Goal: Task Accomplishment & Management: Complete application form

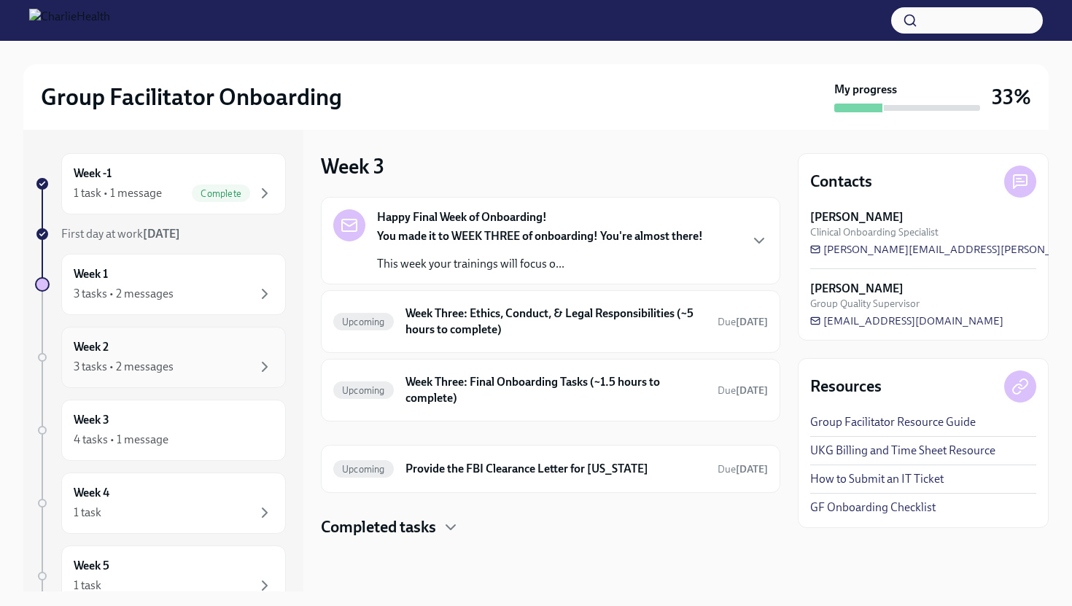
scroll to position [18, 0]
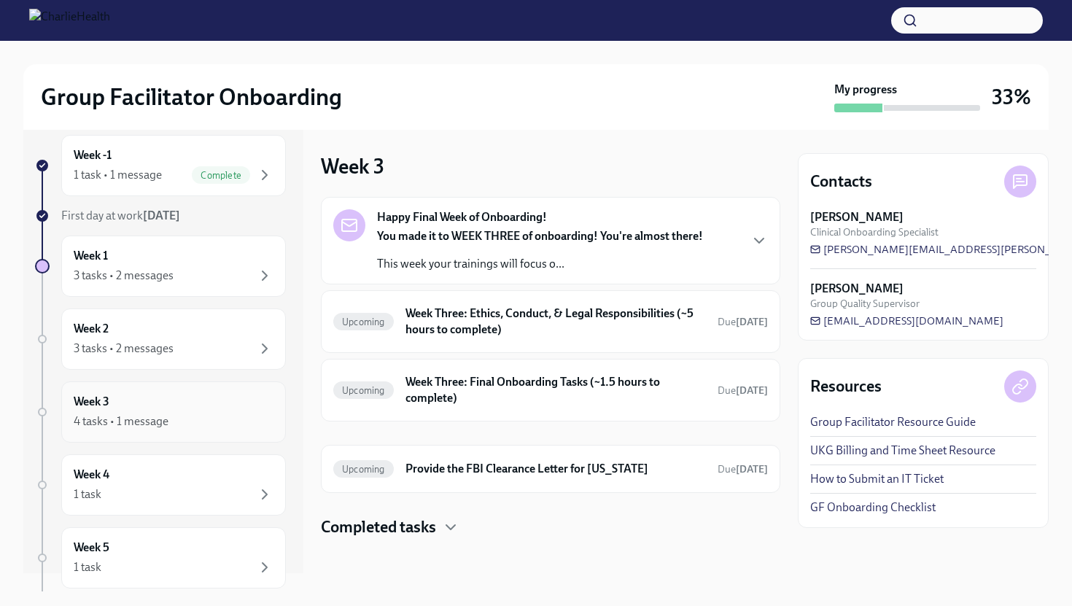
click at [195, 409] on div "Week 3 4 tasks • 1 message" at bounding box center [174, 412] width 200 height 36
click at [465, 399] on h6 "Week Three: Final Onboarding Tasks (~1.5 hours to complete)" at bounding box center [556, 390] width 301 height 32
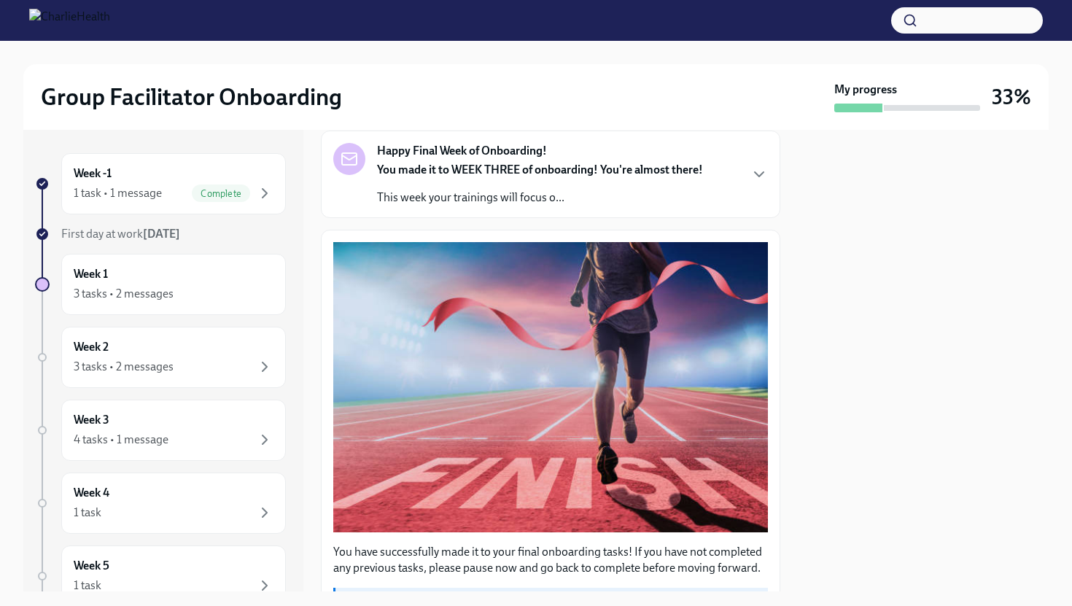
scroll to position [257, 0]
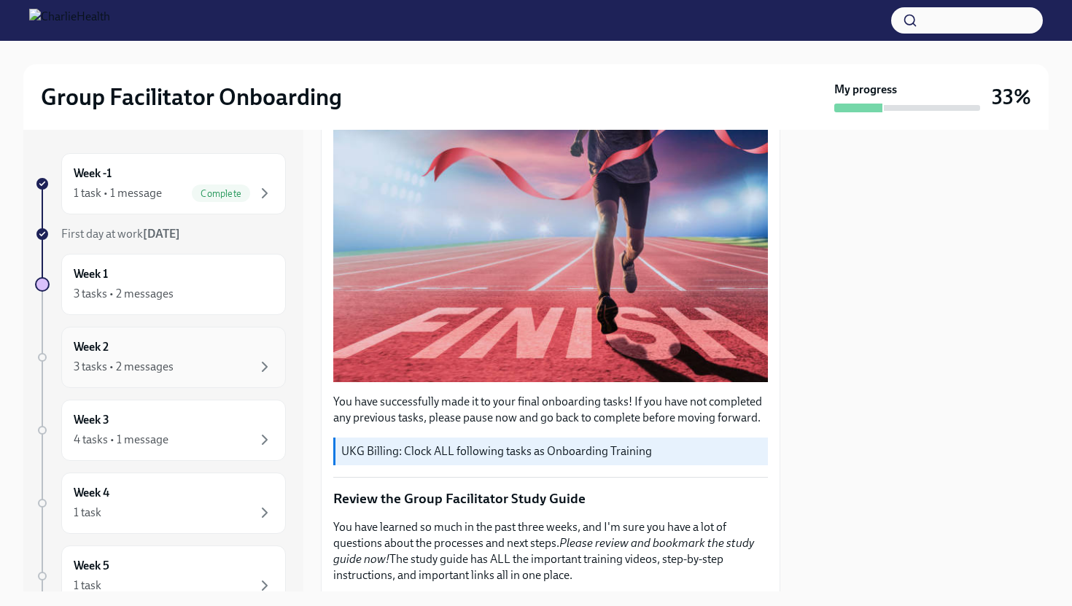
click at [160, 363] on div "3 tasks • 2 messages" at bounding box center [124, 367] width 100 height 16
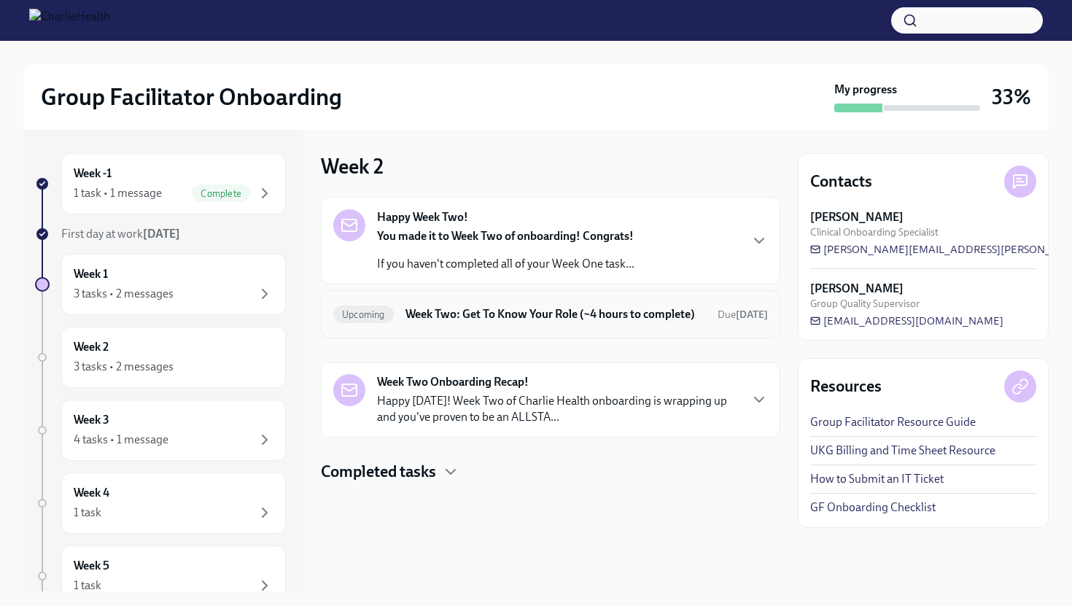
click at [502, 306] on h6 "Week Two: Get To Know Your Role (~4 hours to complete)" at bounding box center [556, 314] width 301 height 16
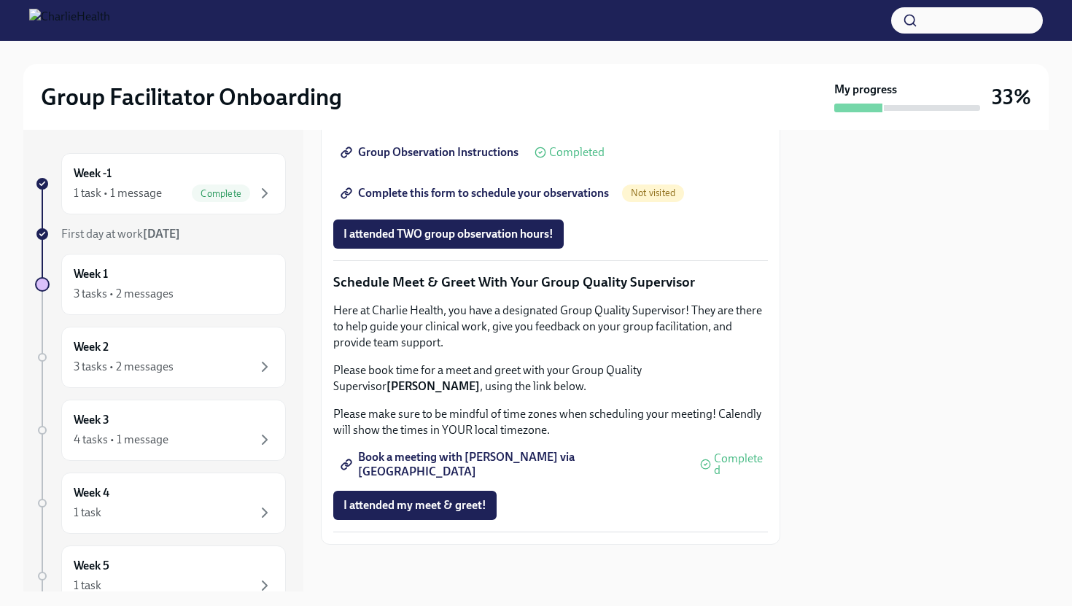
scroll to position [1150, 0]
click at [475, 249] on button "I attended TWO group observation hours!" at bounding box center [448, 234] width 230 height 29
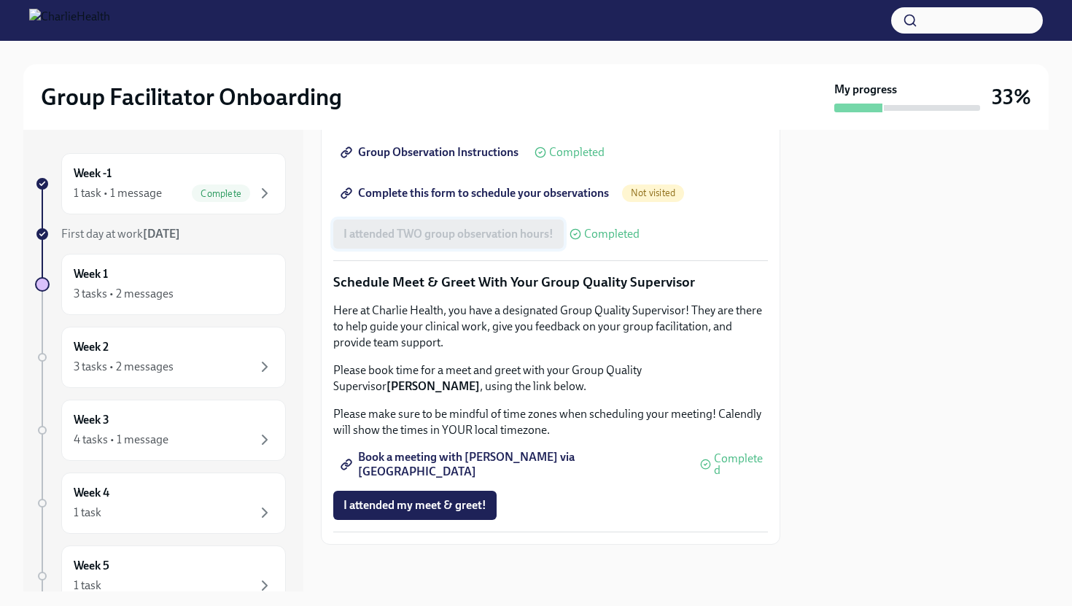
scroll to position [1068, 0]
click at [176, 193] on div "1 task • 1 message Complete" at bounding box center [174, 194] width 200 height 18
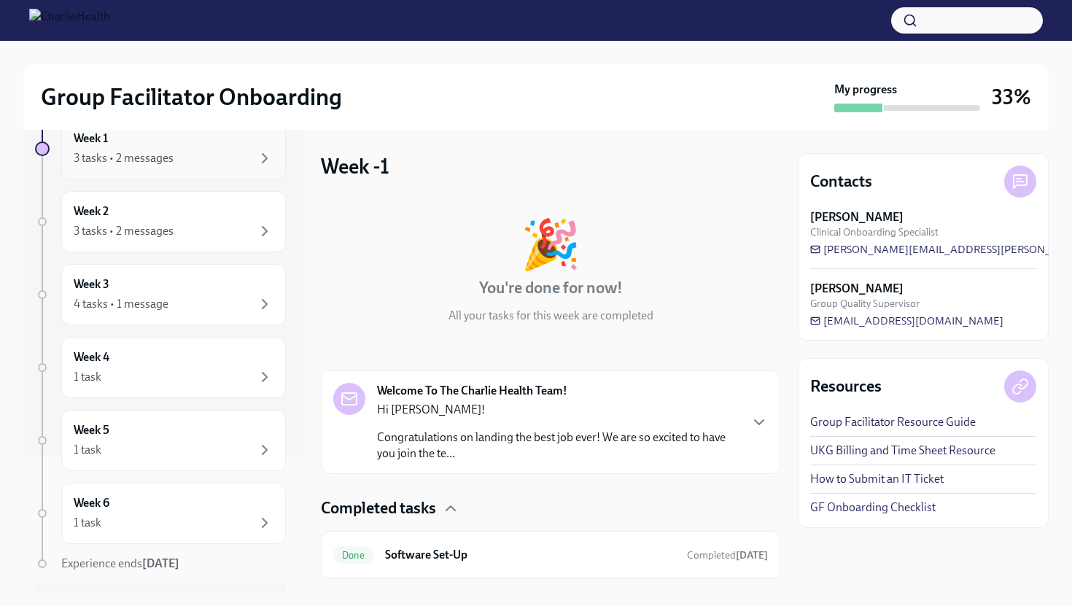
scroll to position [174, 0]
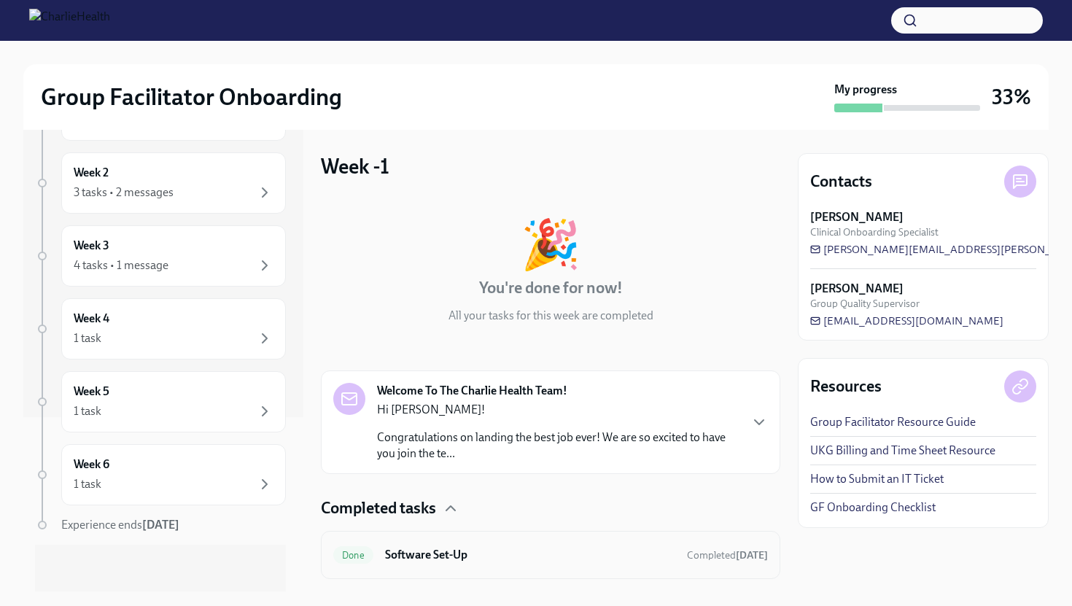
click at [454, 546] on div "Done Software Set-Up Completed [DATE]" at bounding box center [550, 554] width 435 height 23
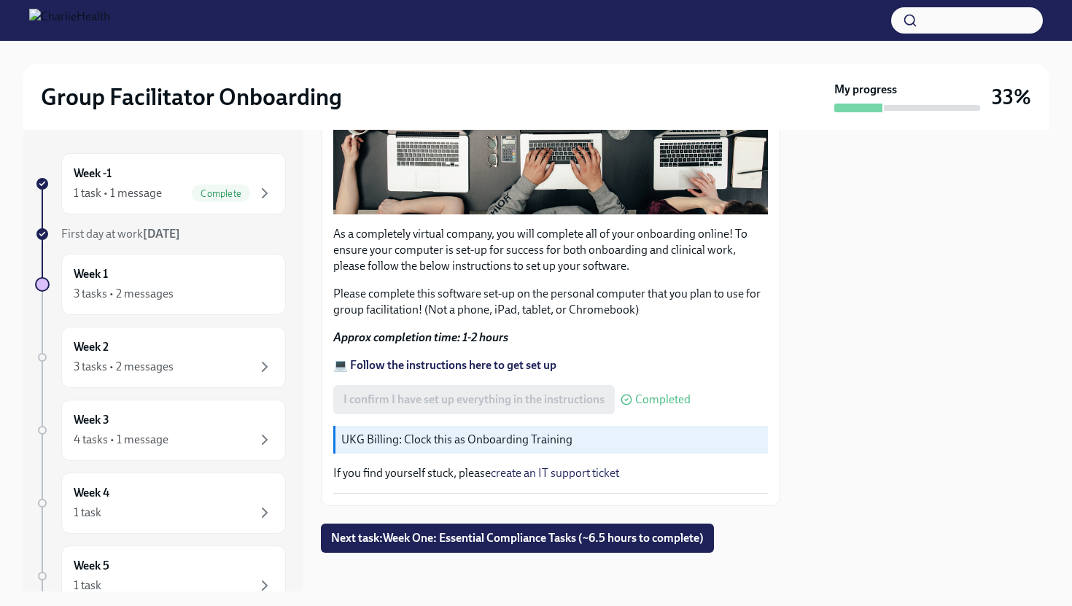
scroll to position [395, 0]
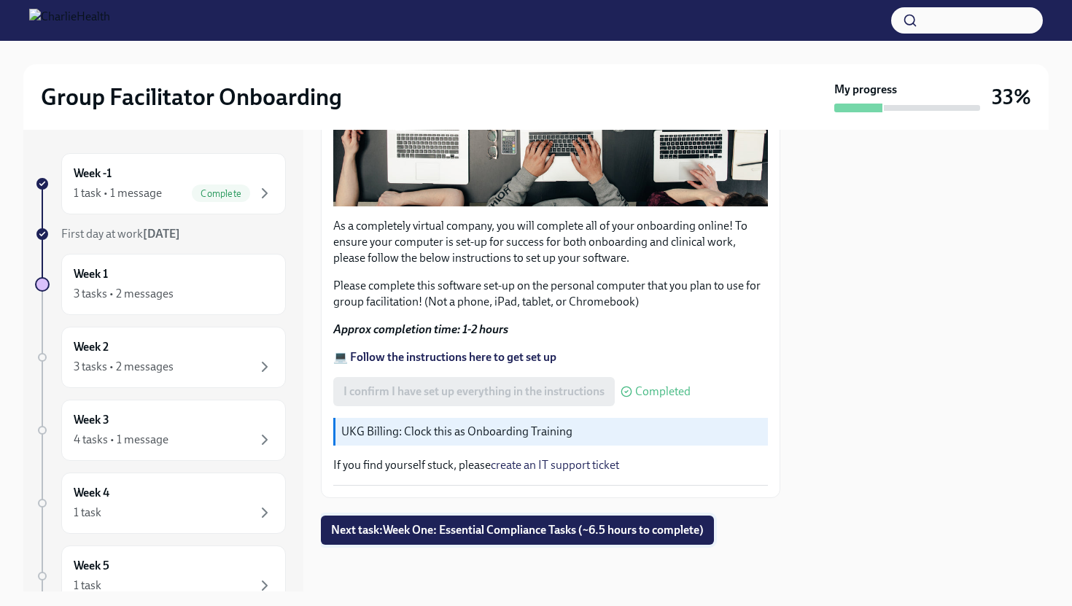
click at [597, 520] on button "Next task : Week One: Essential Compliance Tasks (~6.5 hours to complete)" at bounding box center [517, 530] width 393 height 29
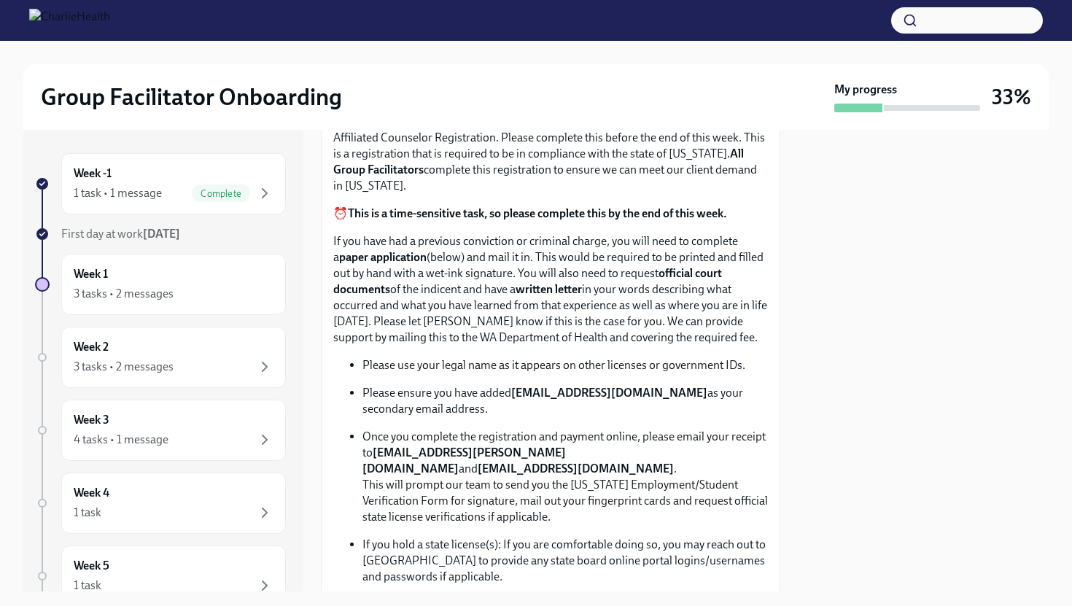
scroll to position [663, 0]
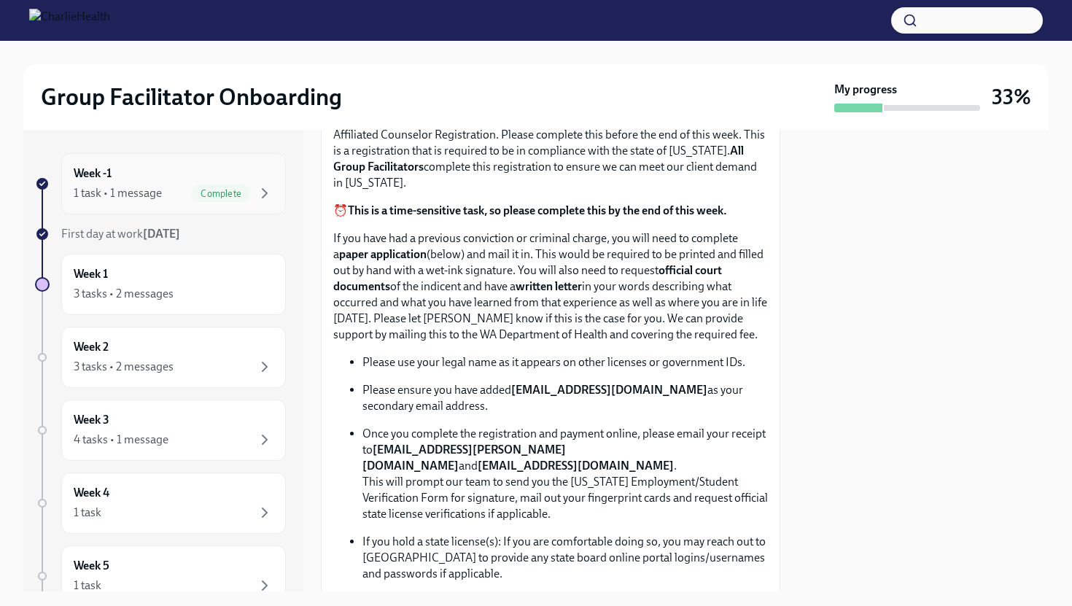
click at [197, 187] on div "Complete" at bounding box center [221, 194] width 58 height 18
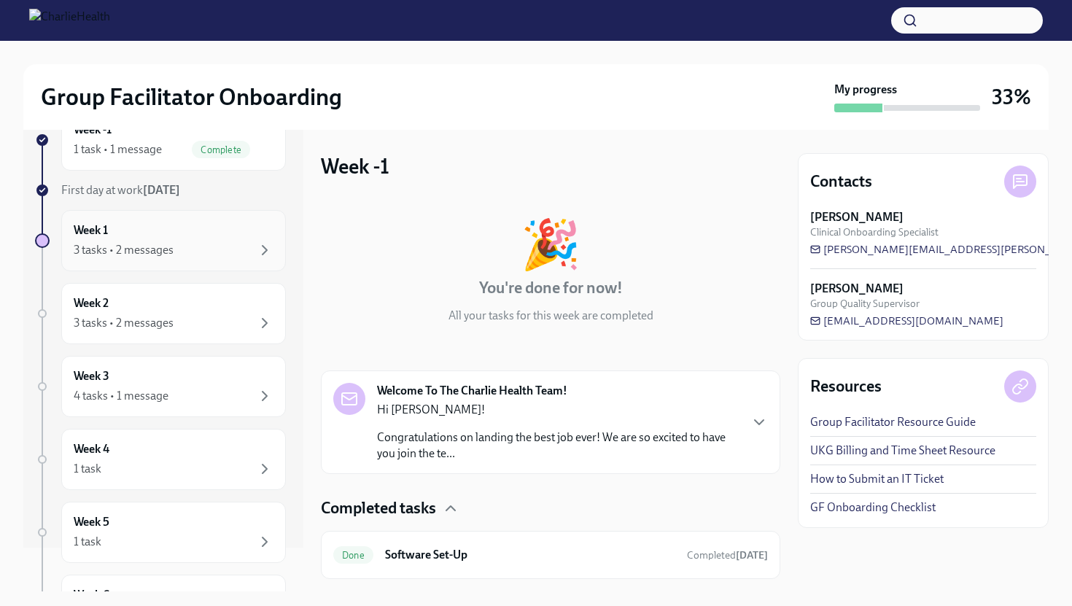
scroll to position [61, 0]
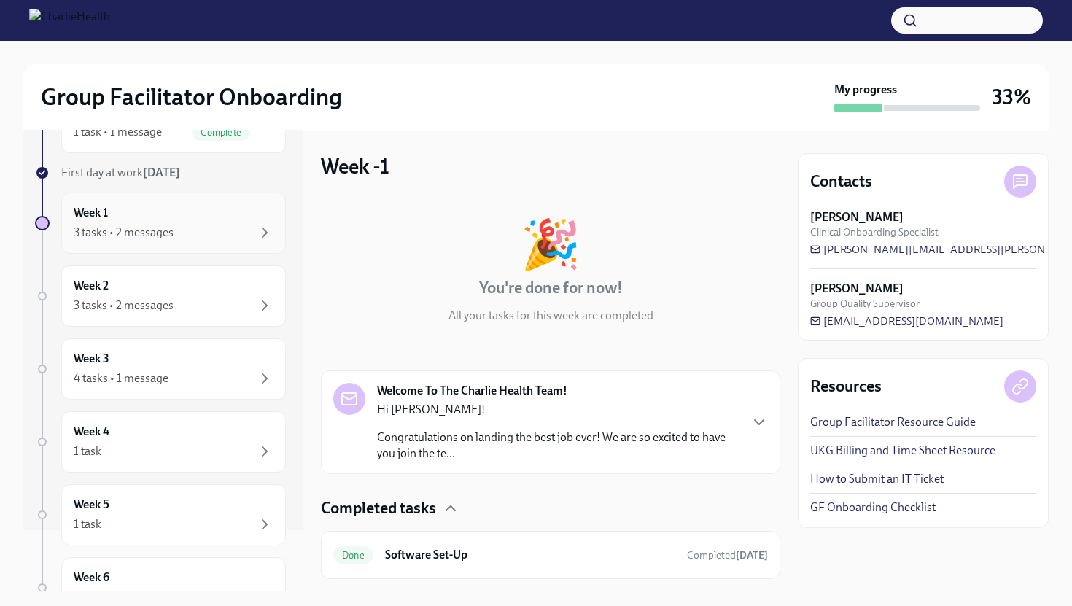
click at [199, 233] on div "3 tasks • 2 messages" at bounding box center [174, 233] width 200 height 18
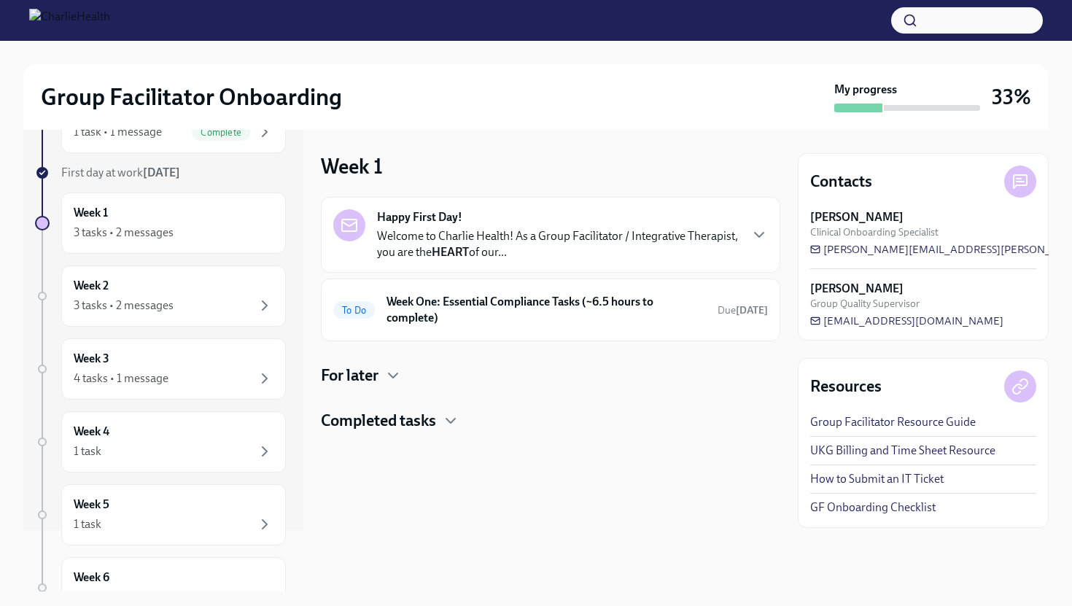
click at [426, 435] on div at bounding box center [551, 455] width 460 height 47
click at [427, 430] on h4 "Completed tasks" at bounding box center [378, 421] width 115 height 22
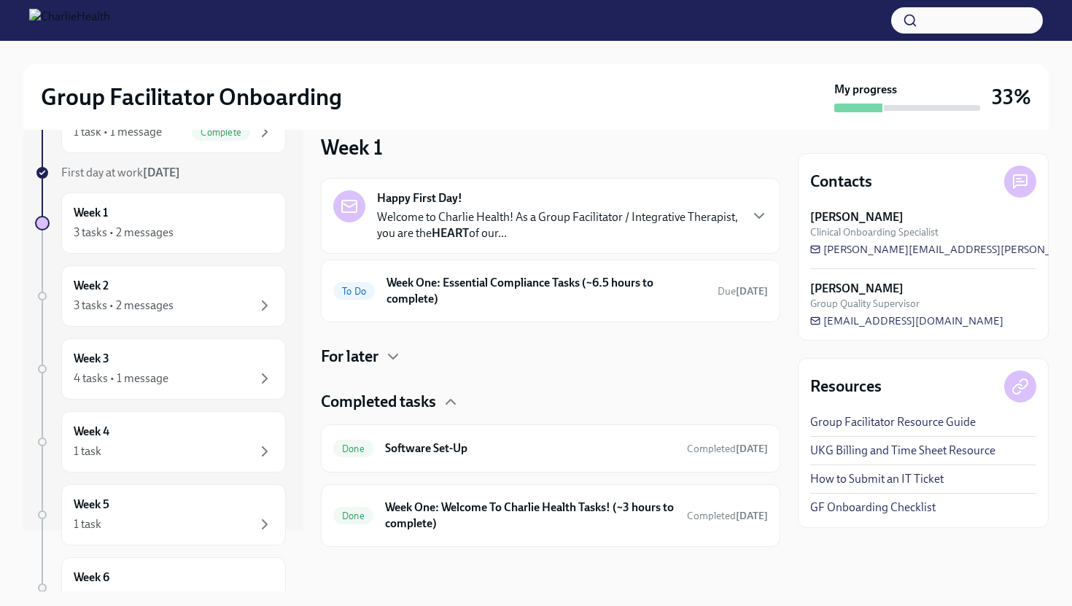
scroll to position [21, 0]
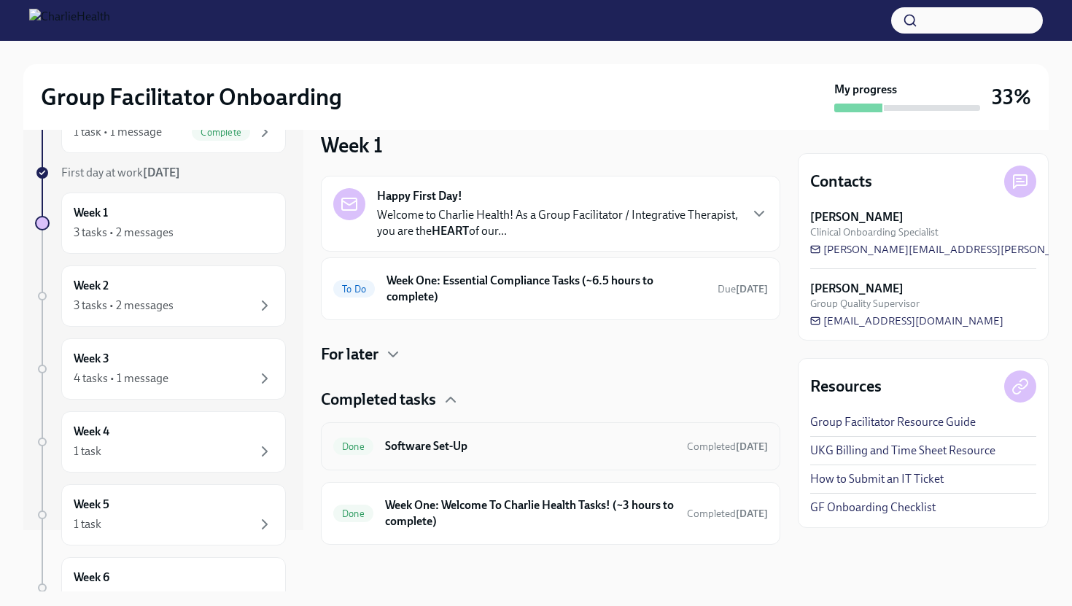
click at [443, 455] on div "Done Software Set-Up Completed [DATE]" at bounding box center [550, 446] width 435 height 23
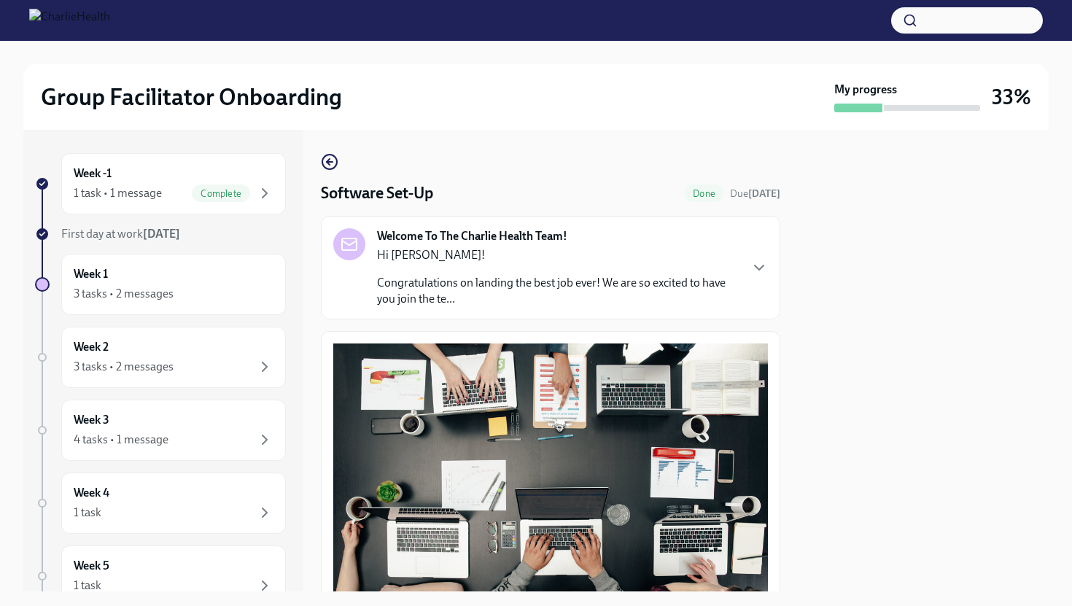
click at [636, 279] on p "Congratulations on landing the best job ever! We are so excited to have you joi…" at bounding box center [558, 291] width 362 height 32
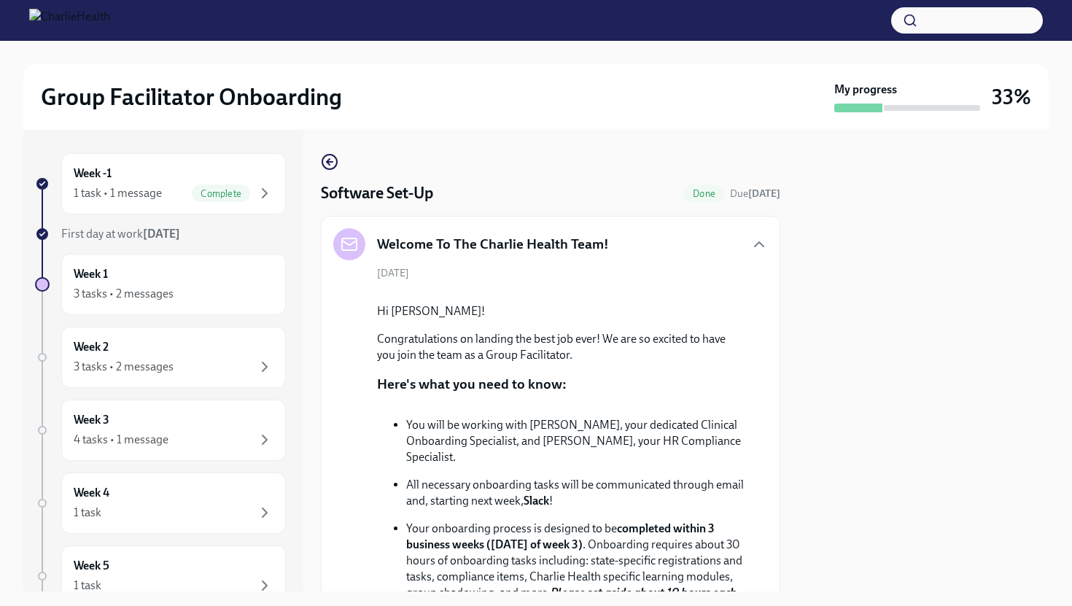
click at [332, 164] on icon "button" at bounding box center [330, 162] width 18 height 18
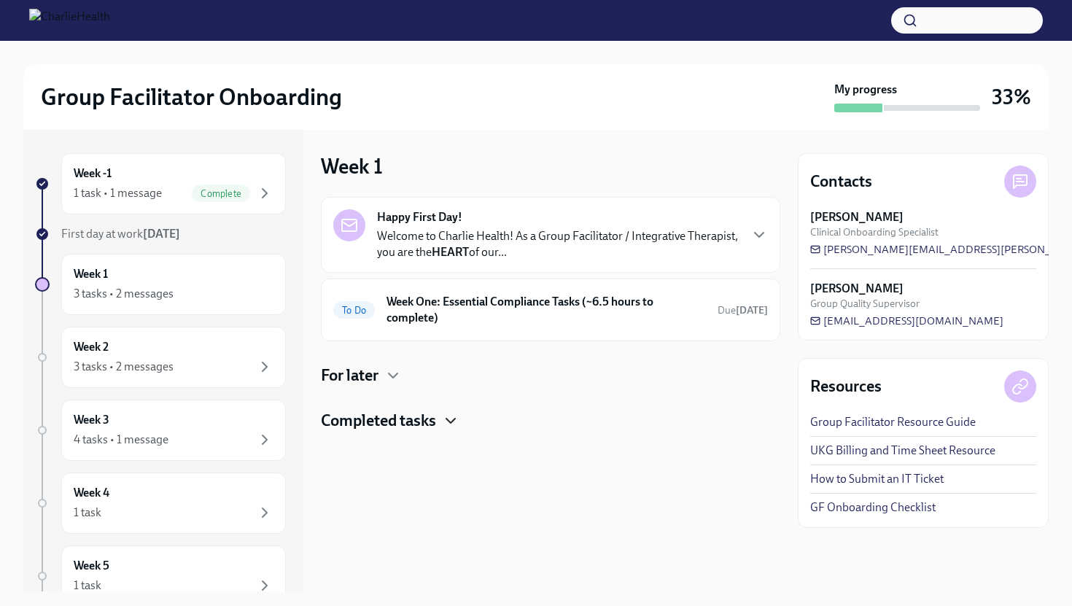
click at [444, 418] on icon "button" at bounding box center [451, 421] width 18 height 18
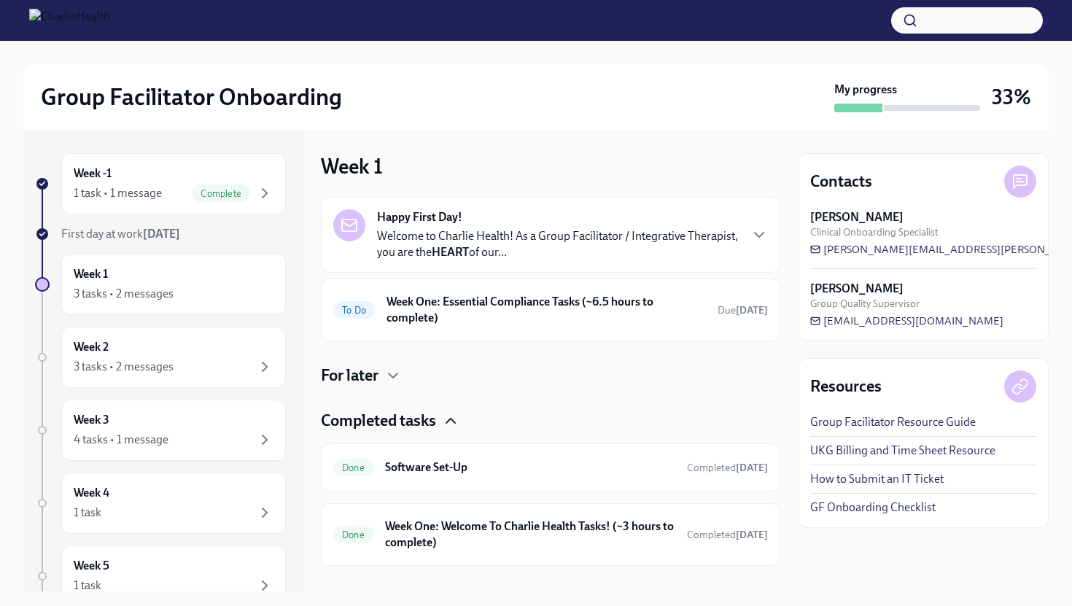
scroll to position [12, 0]
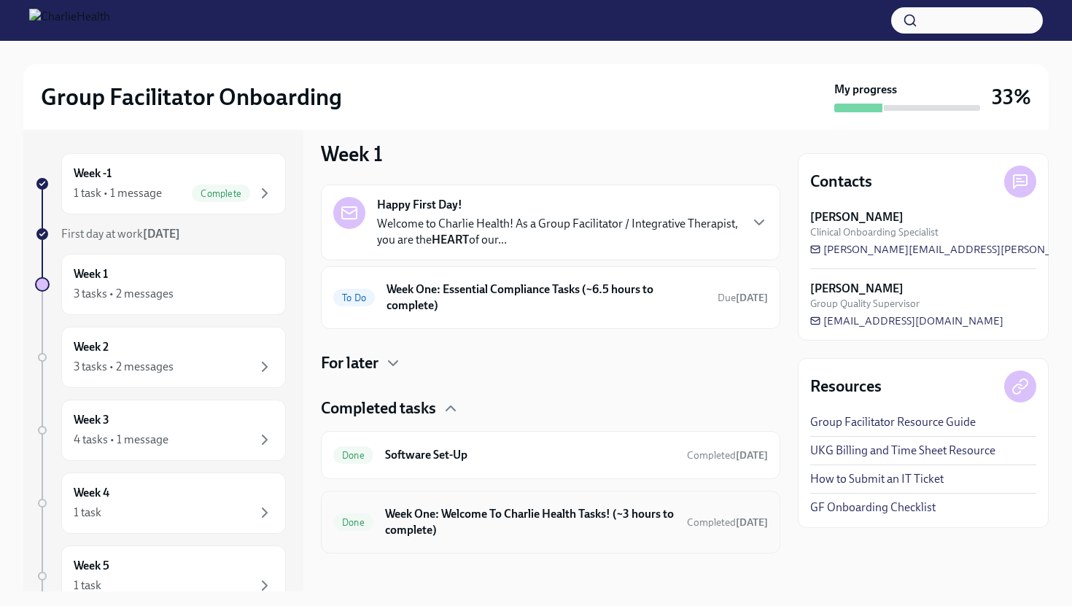
click at [453, 513] on h6 "Week One: Welcome To Charlie Health Tasks! (~3 hours to complete)" at bounding box center [530, 522] width 290 height 32
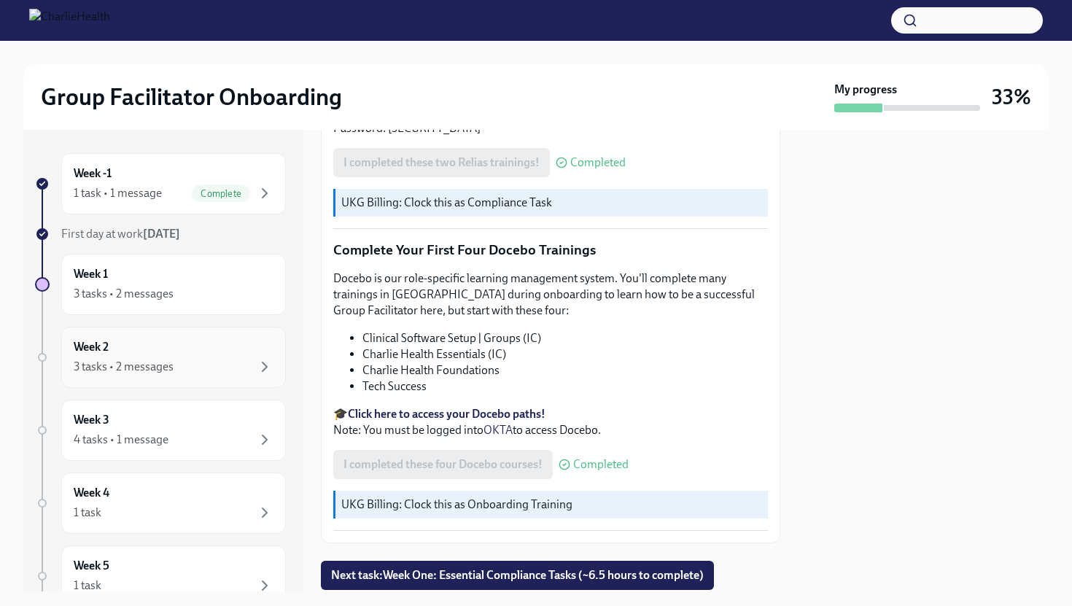
scroll to position [5, 0]
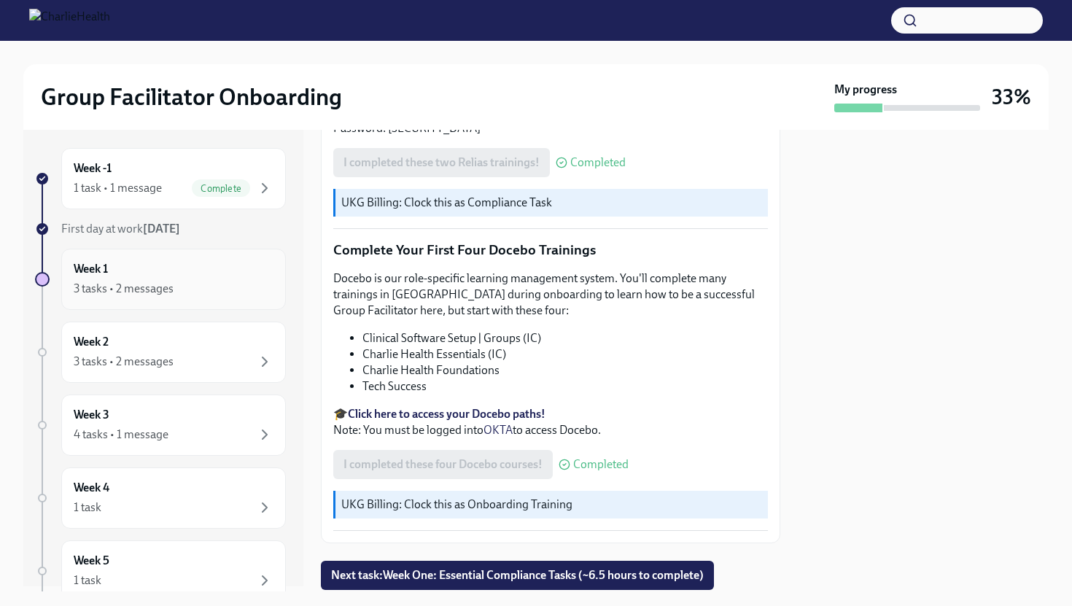
click at [172, 287] on div "3 tasks • 2 messages" at bounding box center [124, 289] width 100 height 16
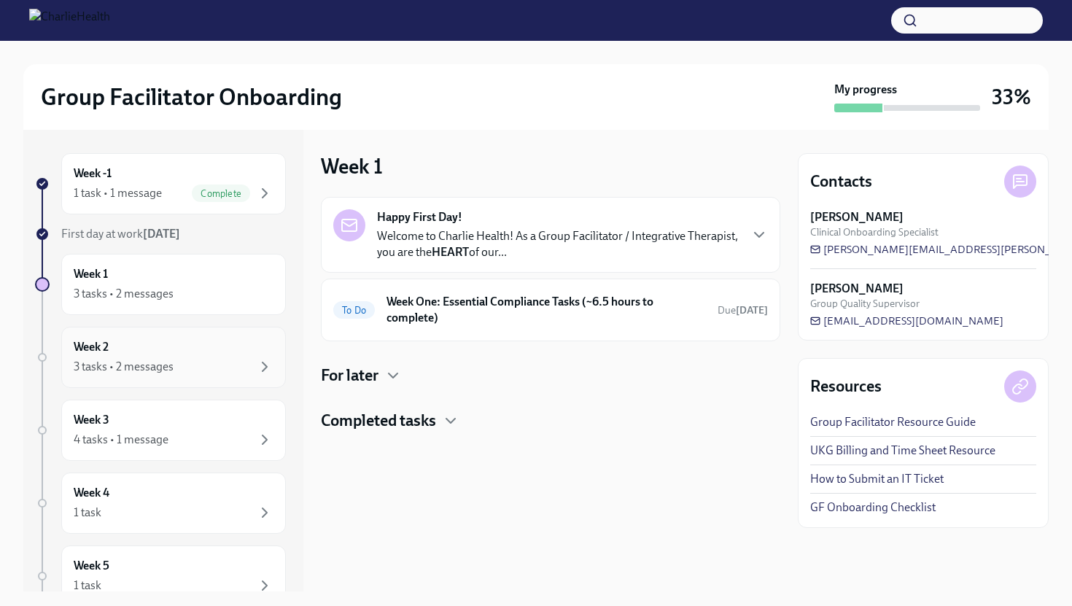
click at [191, 360] on div "3 tasks • 2 messages" at bounding box center [174, 367] width 200 height 18
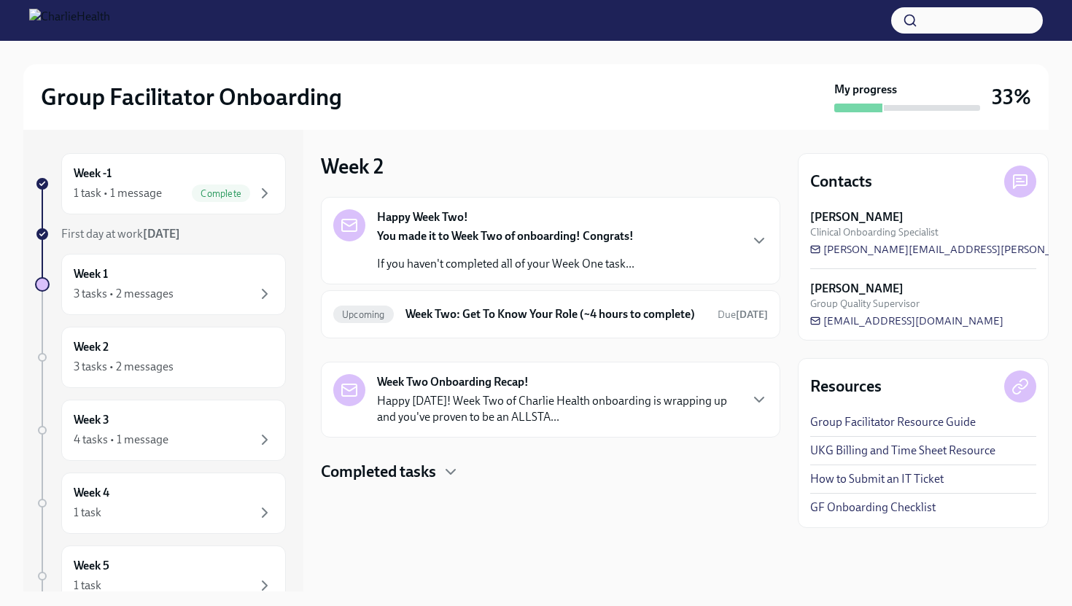
click at [381, 479] on h4 "Completed tasks" at bounding box center [378, 472] width 115 height 22
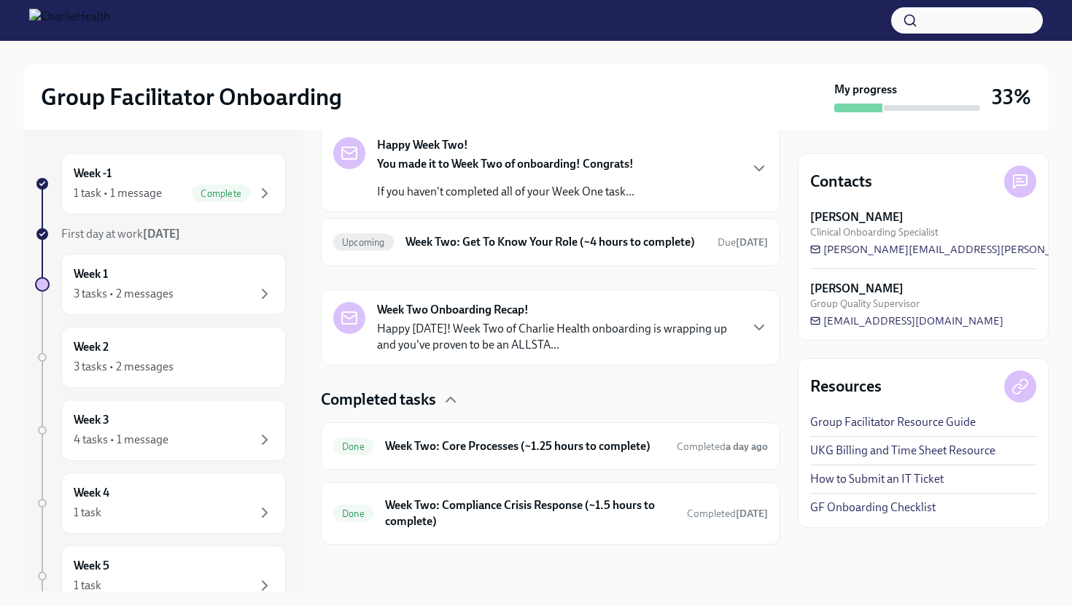
scroll to position [87, 0]
click at [414, 437] on div "Done Week Two: Core Processes (~1.25 hours to complete) Completed a day ago" at bounding box center [550, 446] width 435 height 23
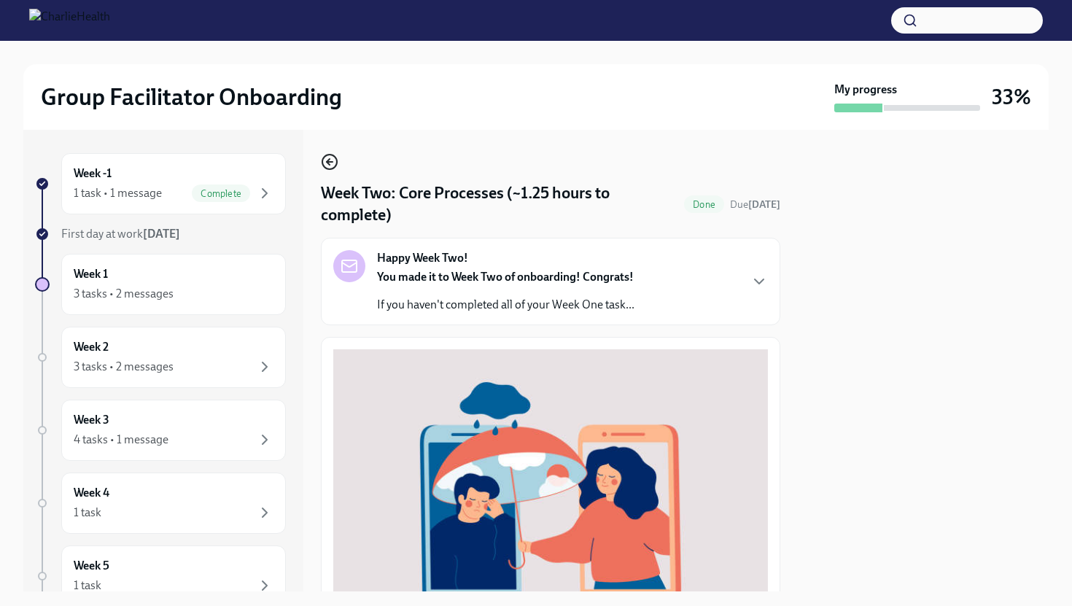
click at [333, 160] on icon "button" at bounding box center [330, 162] width 18 height 18
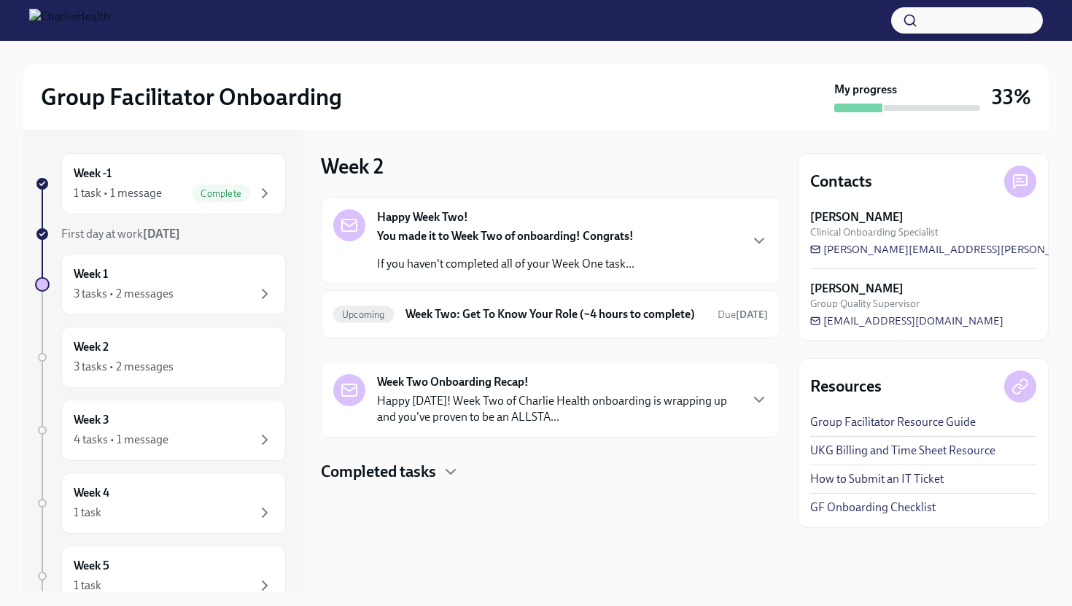
click at [391, 483] on h4 "Completed tasks" at bounding box center [378, 472] width 115 height 22
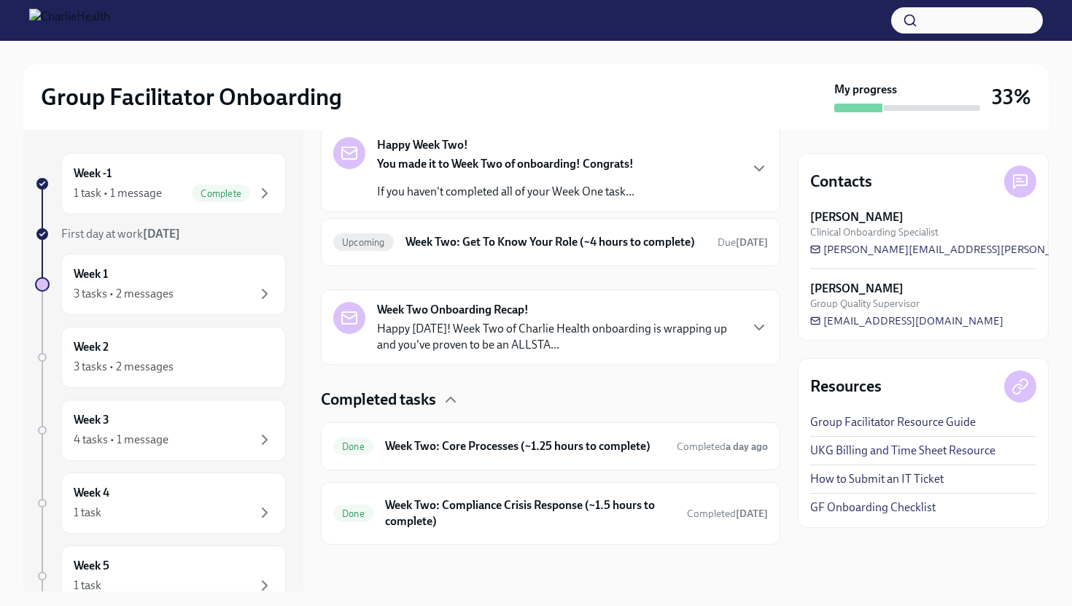
scroll to position [87, 0]
click at [407, 520] on h6 "Week Two: Compliance Crisis Response (~1.5 hours to complete)" at bounding box center [530, 513] width 290 height 32
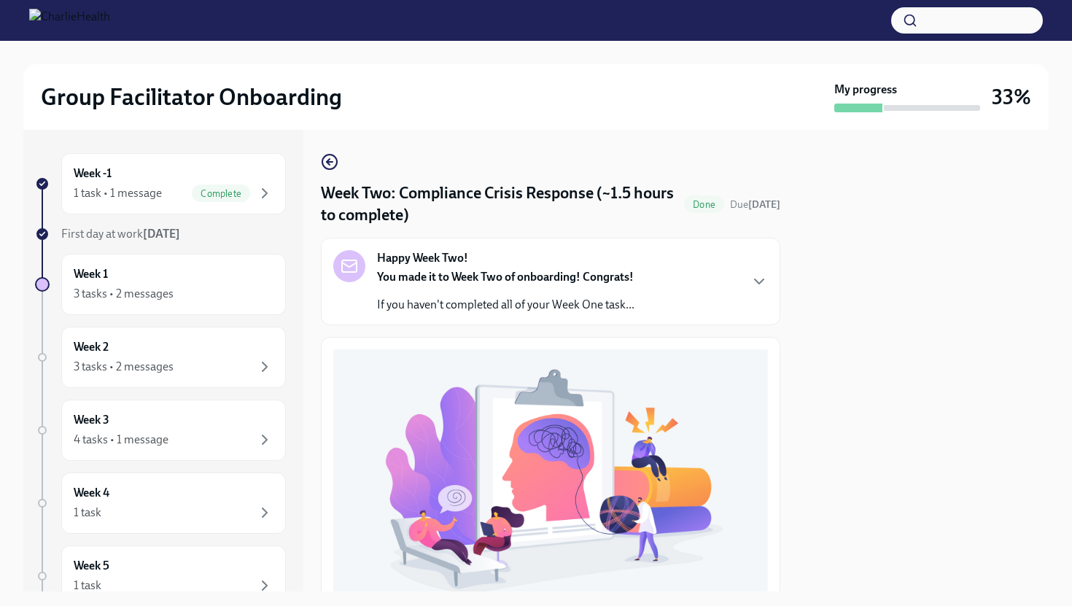
click at [338, 152] on div "Week Two: Compliance Crisis Response (~1.5 hours to complete) Done Due [DATE] H…" at bounding box center [551, 361] width 460 height 462
click at [336, 162] on icon "button" at bounding box center [330, 162] width 18 height 18
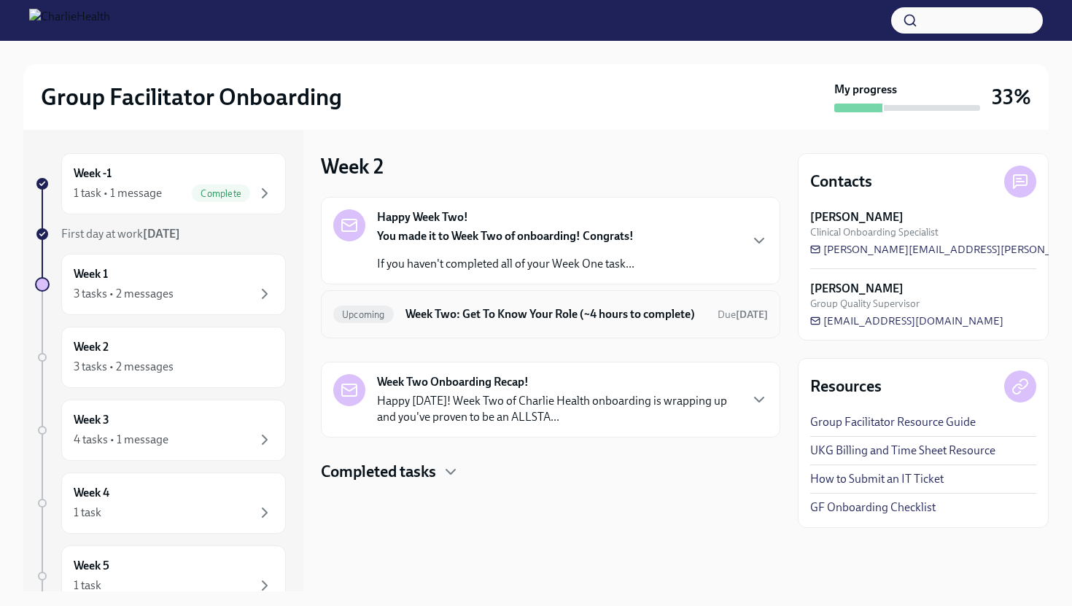
click at [461, 317] on h6 "Week Two: Get To Know Your Role (~4 hours to complete)" at bounding box center [556, 314] width 301 height 16
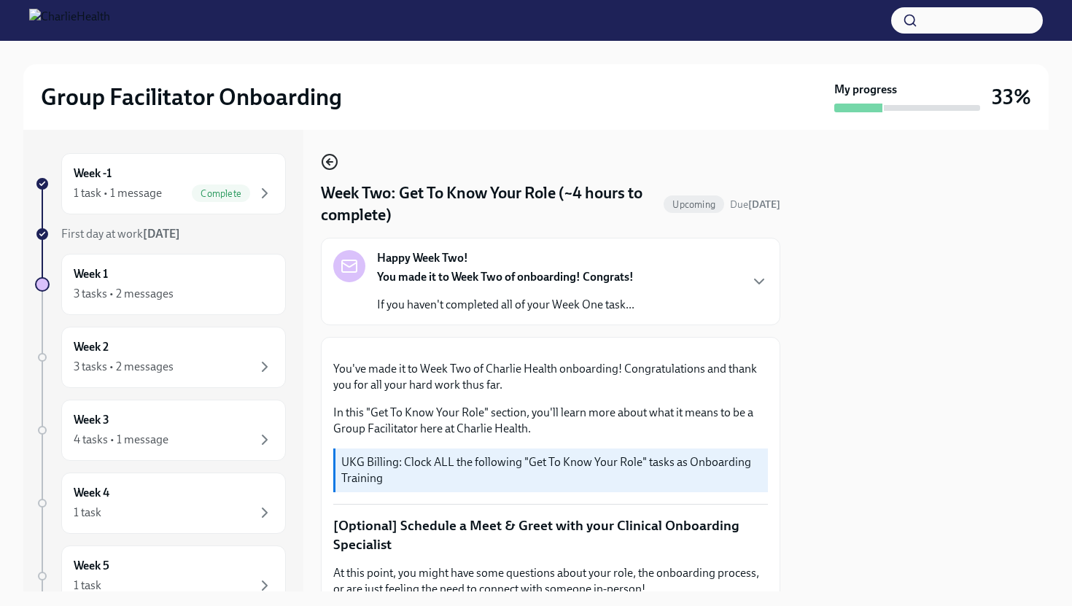
click at [336, 154] on icon "button" at bounding box center [330, 162] width 18 height 18
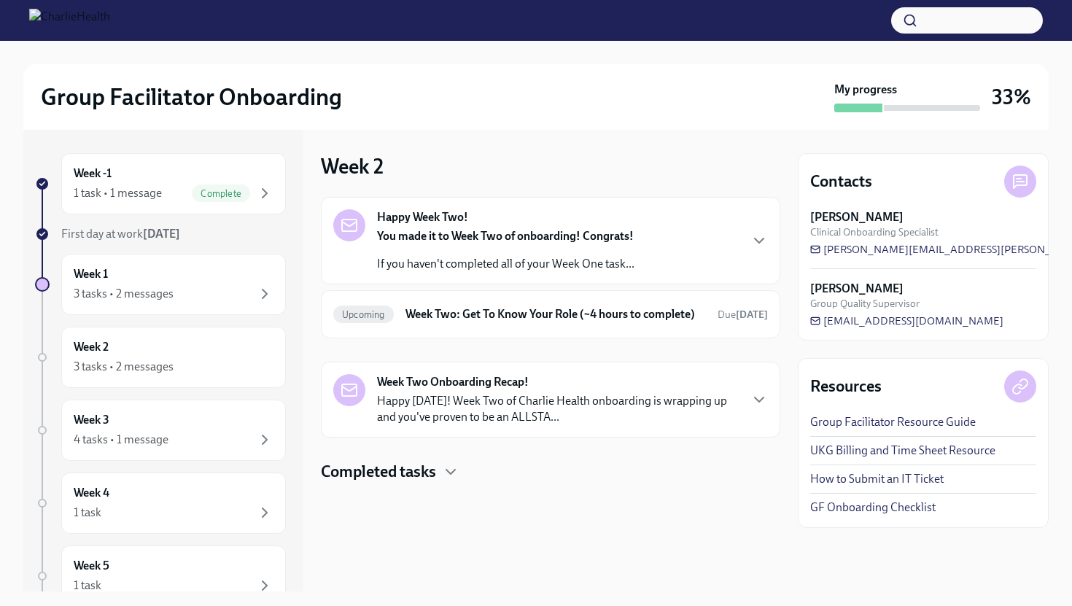
click at [385, 483] on h4 "Completed tasks" at bounding box center [378, 472] width 115 height 22
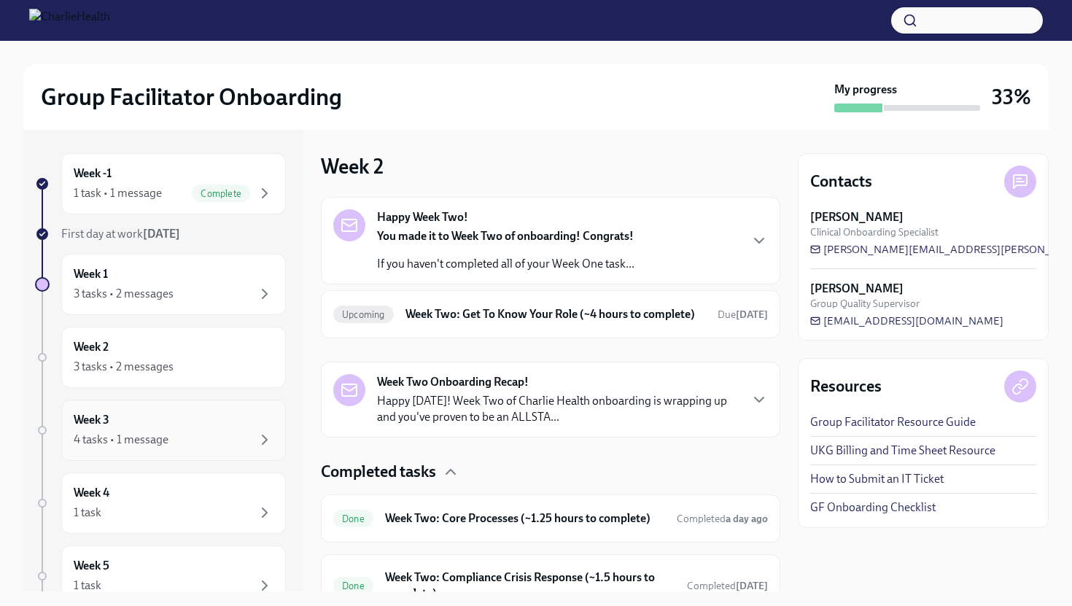
click at [194, 419] on div "Week 3 4 tasks • 1 message" at bounding box center [174, 430] width 200 height 36
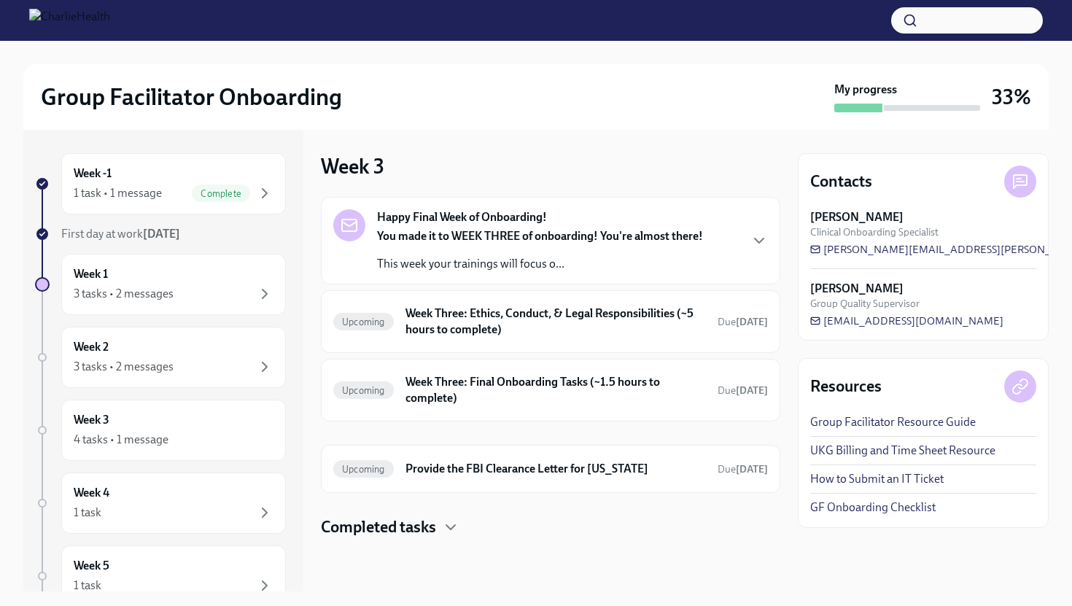
click at [390, 527] on h4 "Completed tasks" at bounding box center [378, 527] width 115 height 22
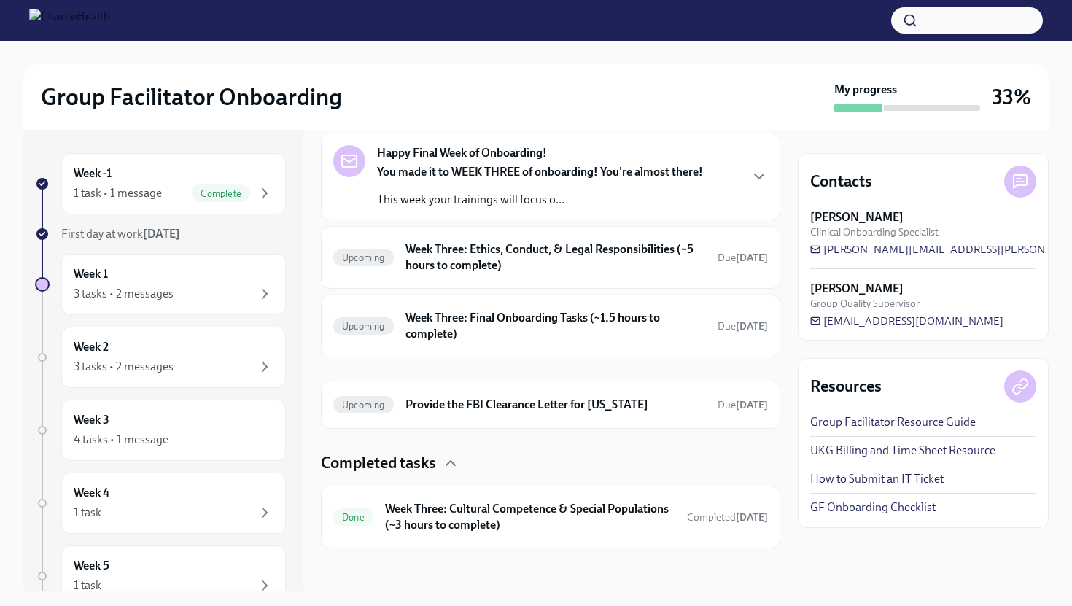
scroll to position [68, 0]
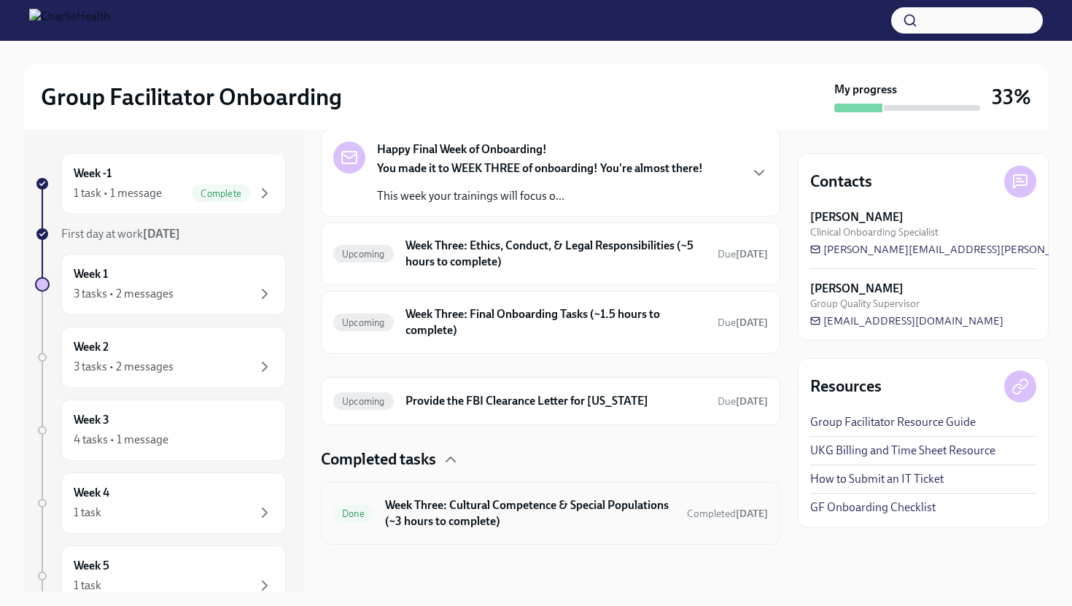
click at [500, 508] on h6 "Week Three: Cultural Competence & Special Populations (~3 hours to complete)" at bounding box center [530, 513] width 290 height 32
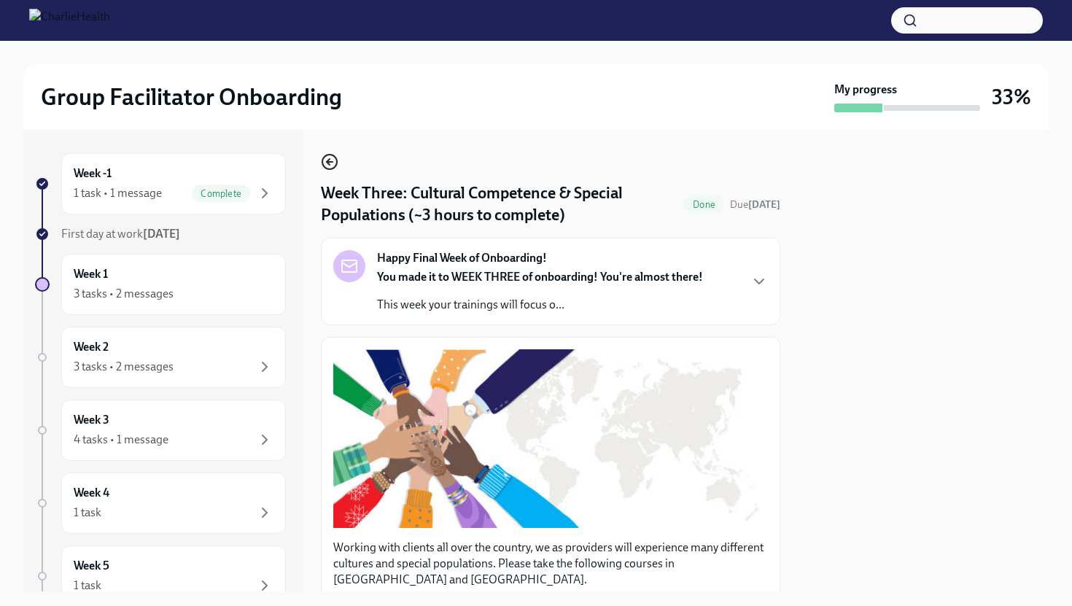
click at [330, 159] on icon "button" at bounding box center [330, 162] width 18 height 18
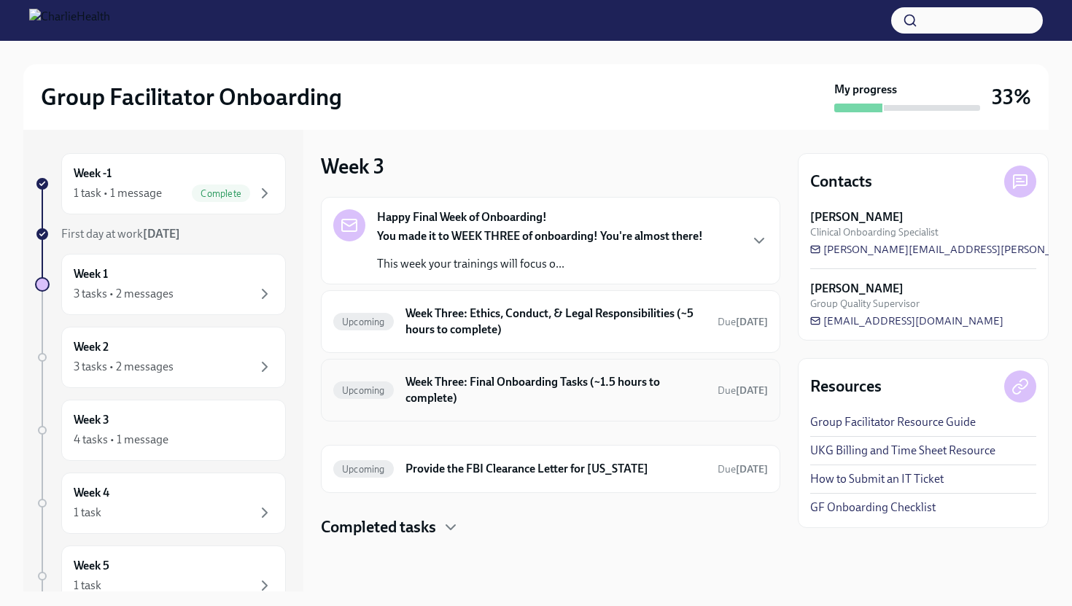
click at [479, 376] on h6 "Week Three: Final Onboarding Tasks (~1.5 hours to complete)" at bounding box center [556, 390] width 301 height 32
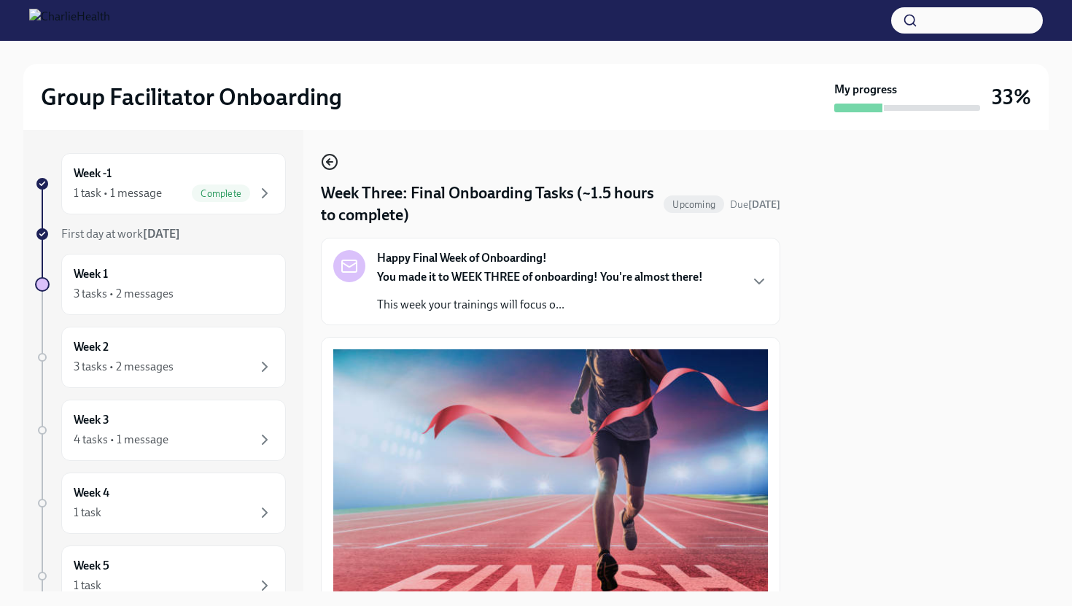
click at [332, 162] on icon "button" at bounding box center [330, 162] width 6 height 0
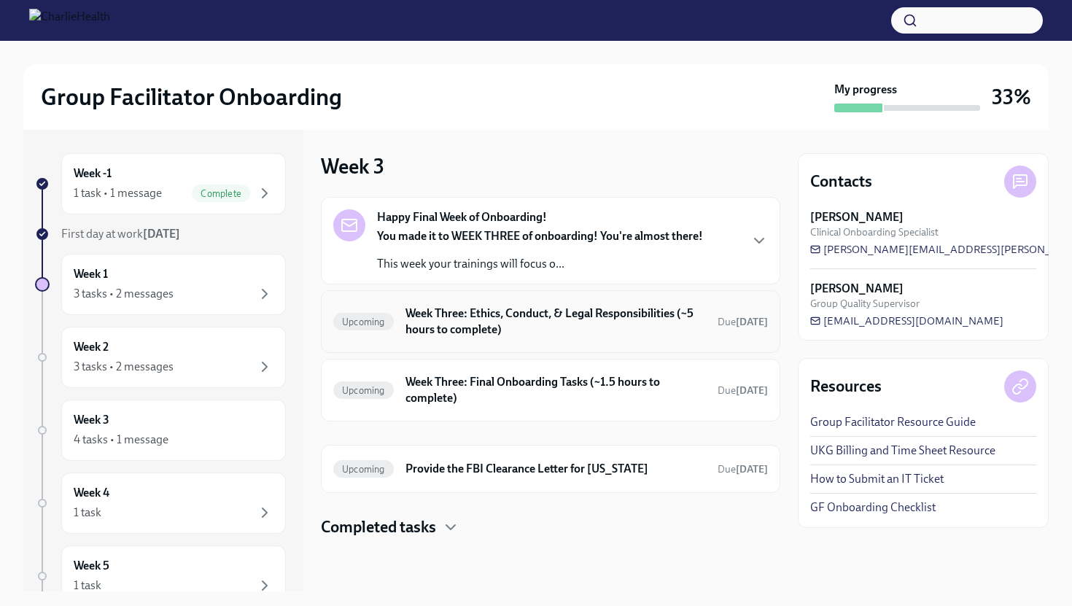
click at [468, 323] on h6 "Week Three: Ethics, Conduct, & Legal Responsibilities (~5 hours to complete)" at bounding box center [556, 322] width 301 height 32
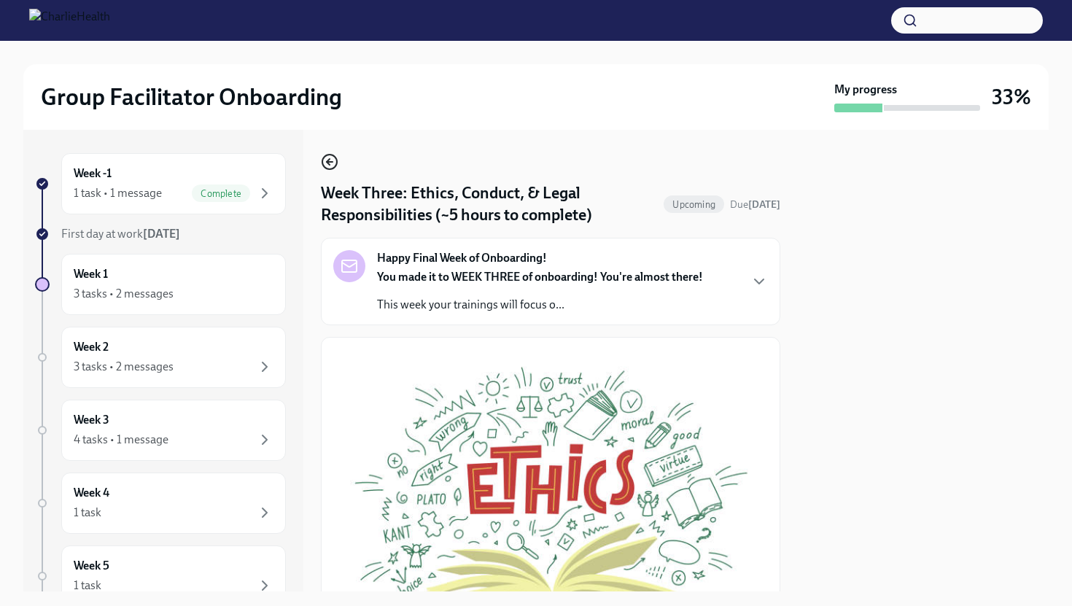
click at [330, 161] on icon "button" at bounding box center [330, 162] width 18 height 18
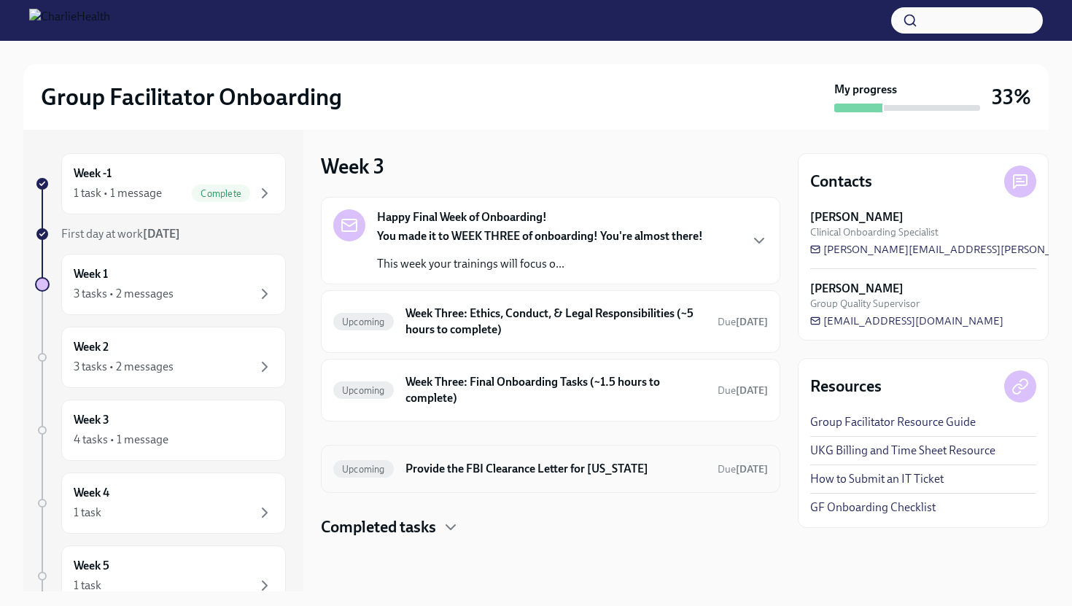
click at [494, 460] on div "Upcoming Provide the FBI Clearance Letter for [US_STATE] Due [DATE]" at bounding box center [550, 468] width 435 height 23
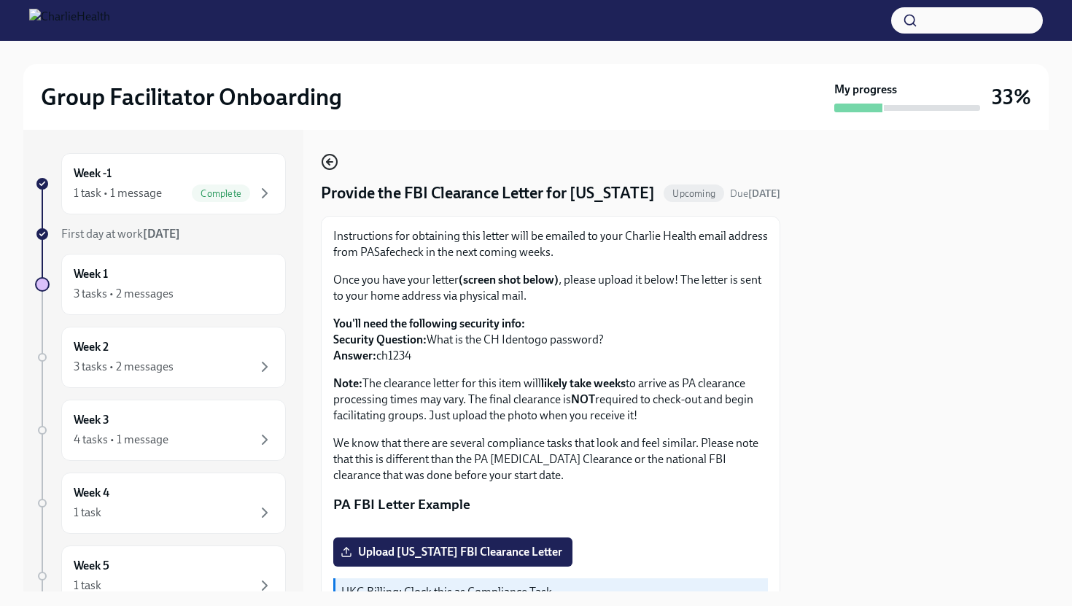
click at [334, 160] on icon "button" at bounding box center [330, 162] width 18 height 18
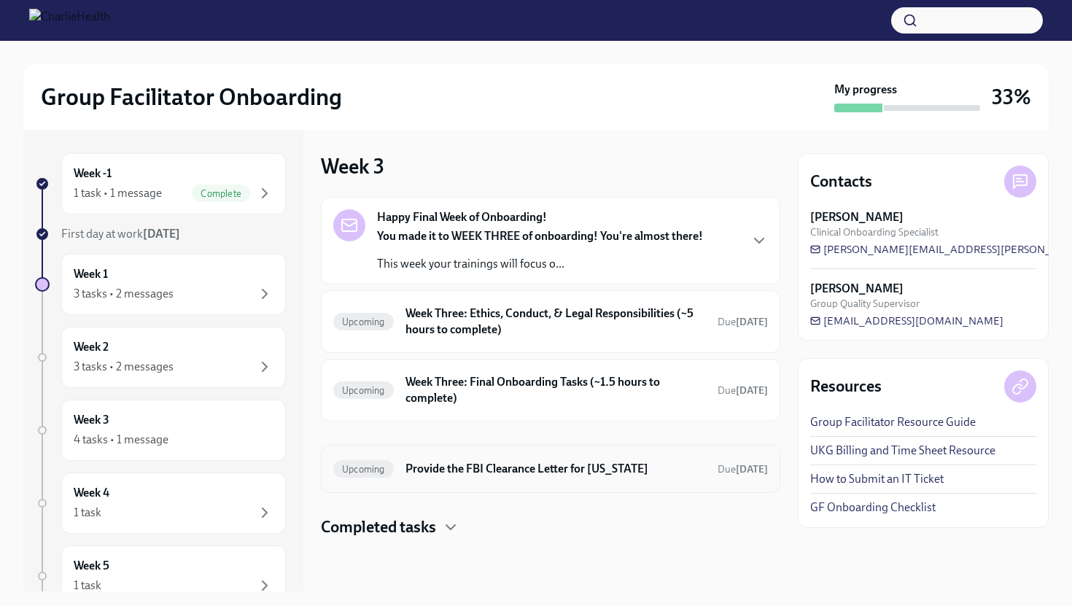
click at [478, 460] on div "Upcoming Provide the FBI Clearance Letter for [US_STATE] Due [DATE]" at bounding box center [550, 468] width 435 height 23
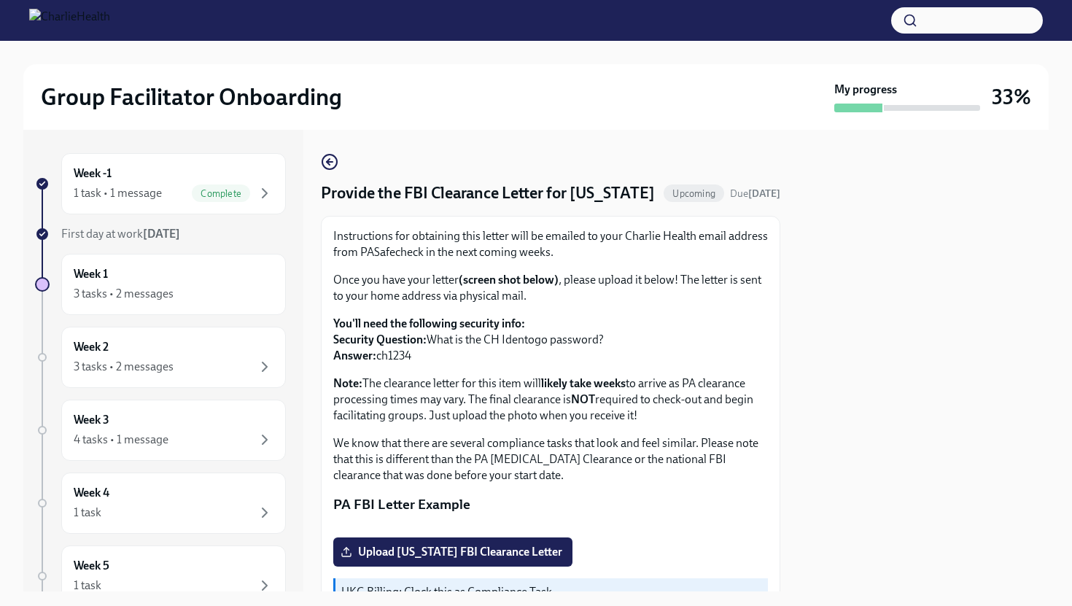
scroll to position [8, 0]
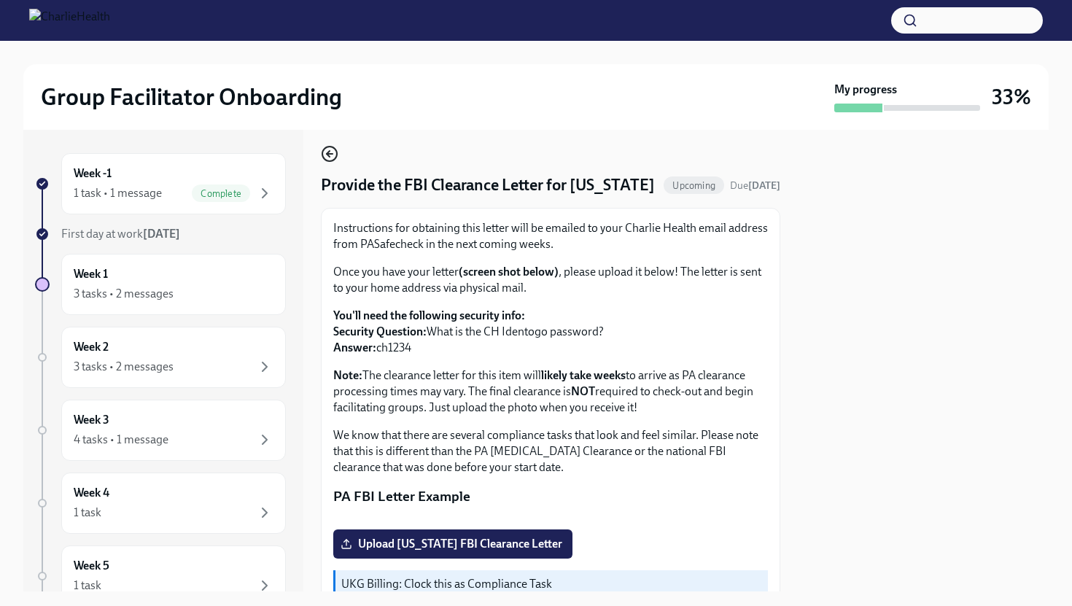
click at [335, 155] on icon "button" at bounding box center [330, 154] width 18 height 18
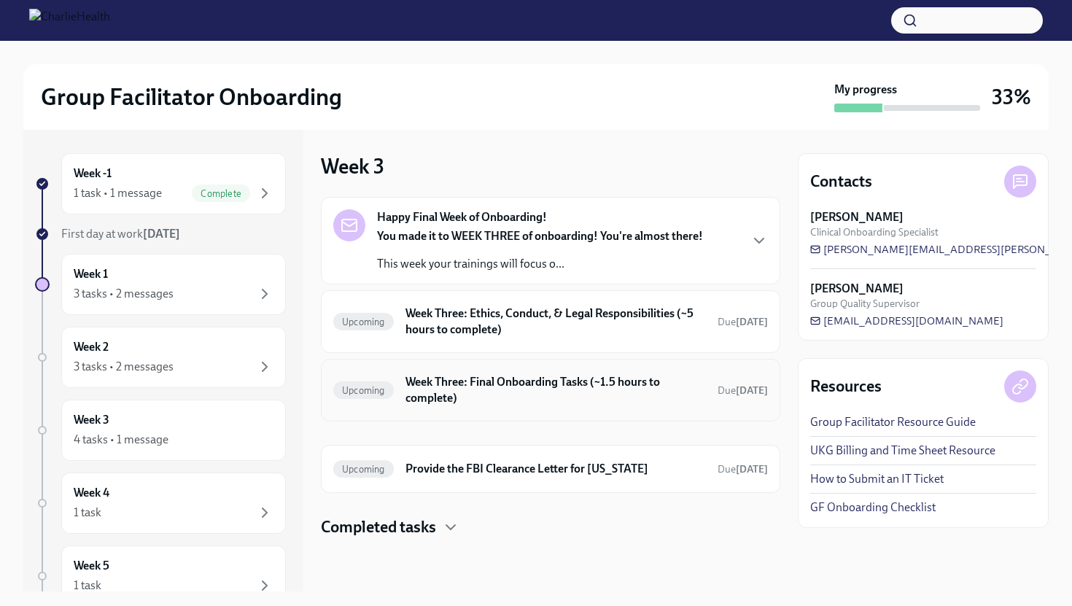
click at [460, 400] on h6 "Week Three: Final Onboarding Tasks (~1.5 hours to complete)" at bounding box center [556, 390] width 301 height 32
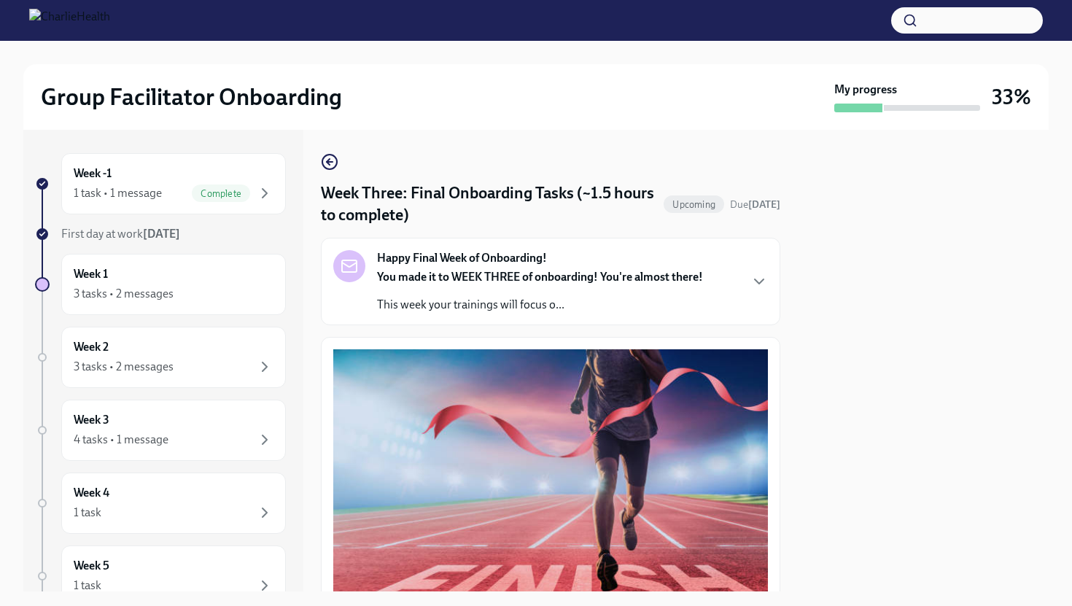
click at [328, 152] on div "Week Three: Final Onboarding Tasks (~1.5 hours to complete) Upcoming Due [DATE]…" at bounding box center [551, 361] width 460 height 462
click at [329, 159] on icon "button" at bounding box center [328, 162] width 3 height 6
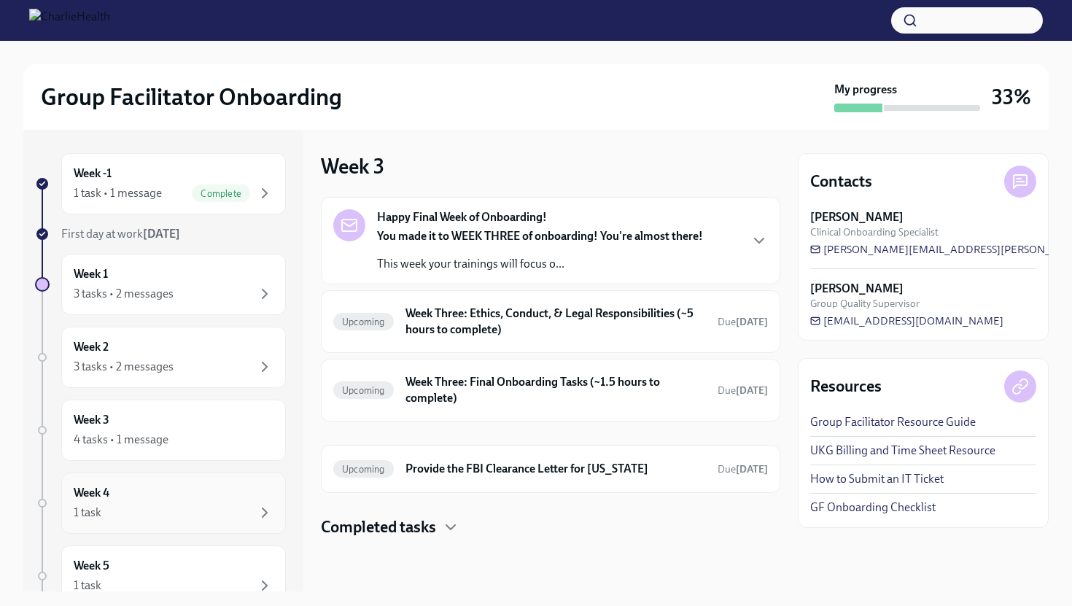
click at [224, 497] on div "Week 4 1 task" at bounding box center [174, 503] width 200 height 36
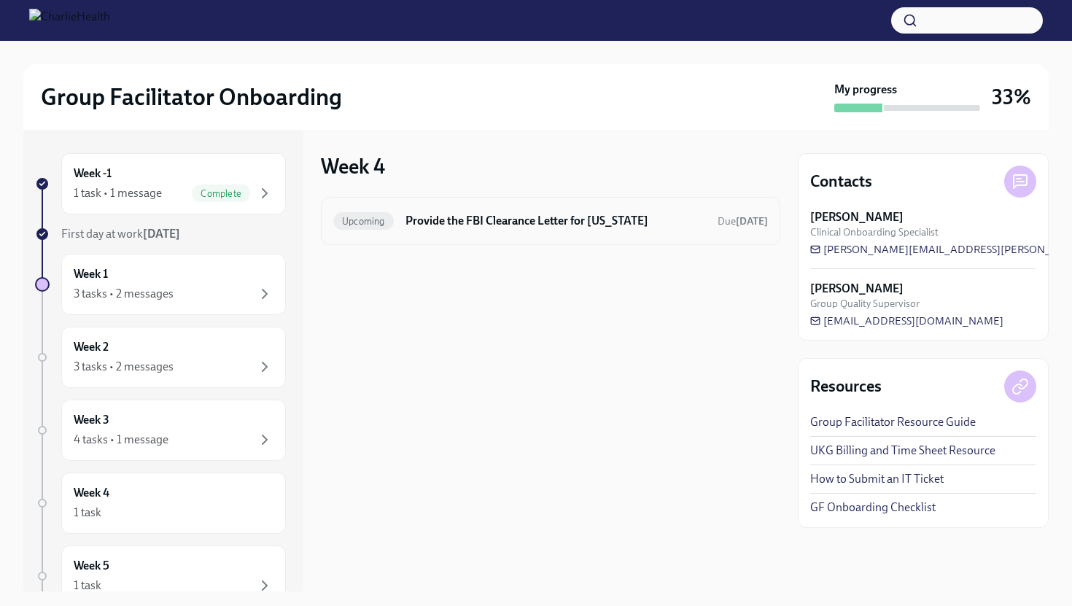
click at [446, 230] on div "Upcoming Provide the FBI Clearance Letter for [US_STATE] Due [DATE]" at bounding box center [550, 220] width 435 height 23
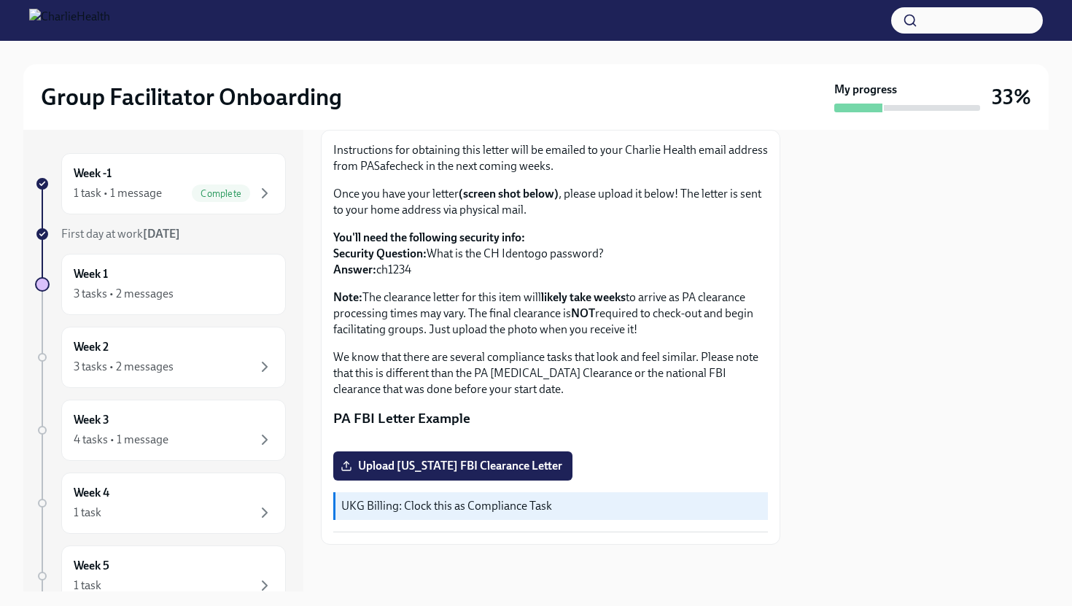
scroll to position [174, 0]
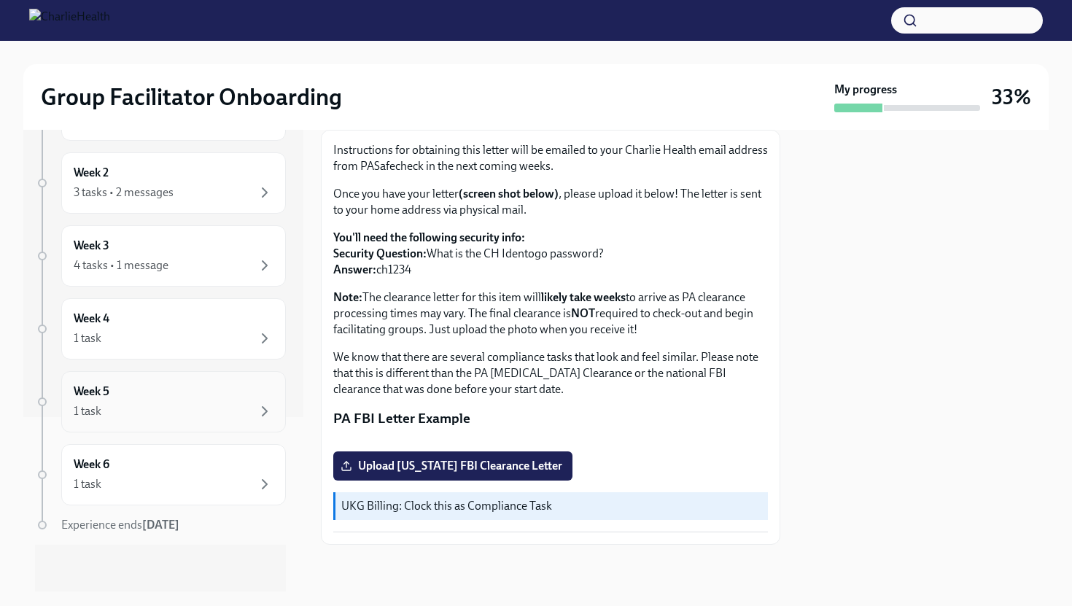
click at [232, 406] on div "1 task" at bounding box center [174, 412] width 200 height 18
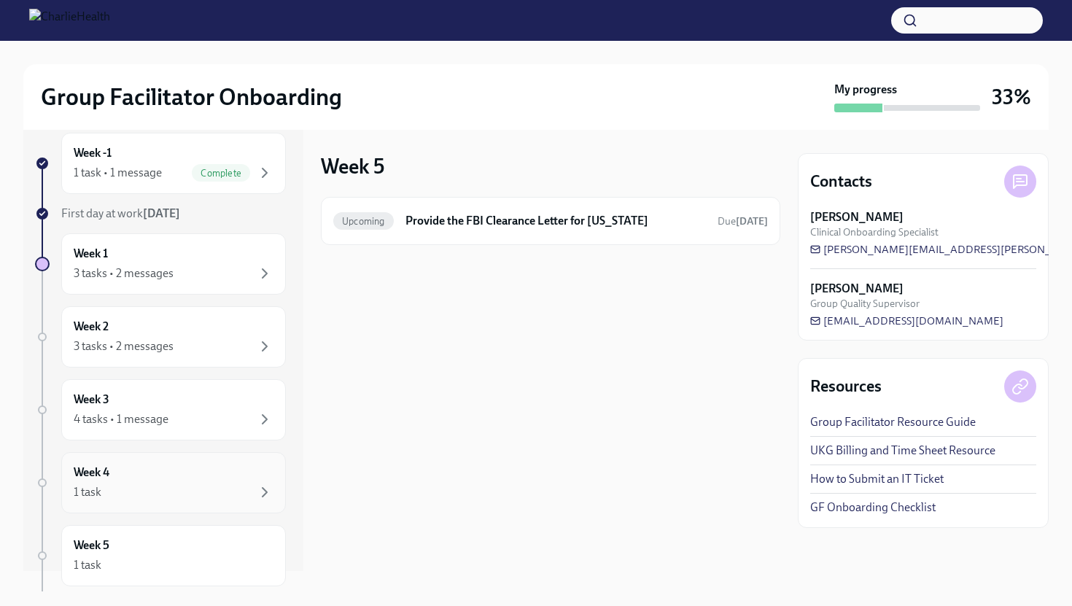
scroll to position [22, 0]
click at [203, 274] on div "3 tasks • 2 messages" at bounding box center [174, 272] width 200 height 18
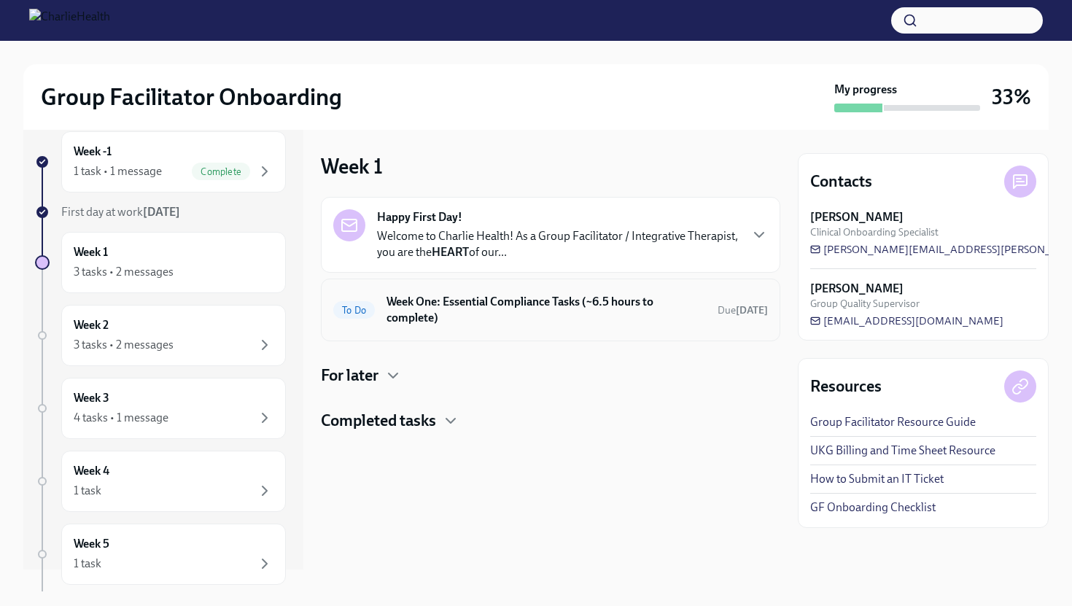
click at [425, 311] on h6 "Week One: Essential Compliance Tasks (~6.5 hours to complete)" at bounding box center [546, 310] width 319 height 32
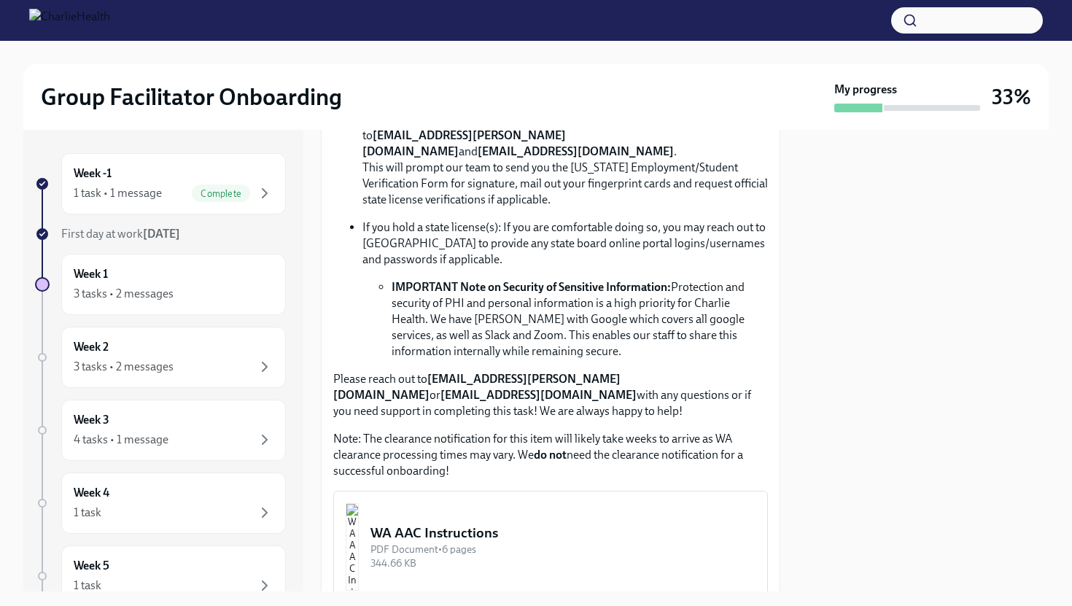
scroll to position [1034, 0]
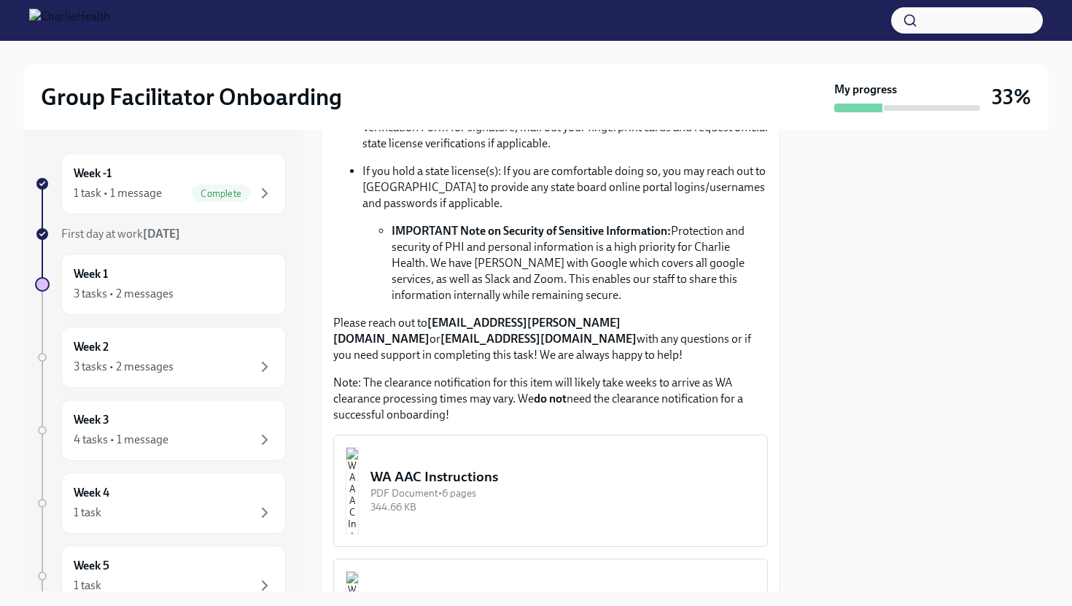
click at [359, 465] on img "button" at bounding box center [352, 491] width 13 height 88
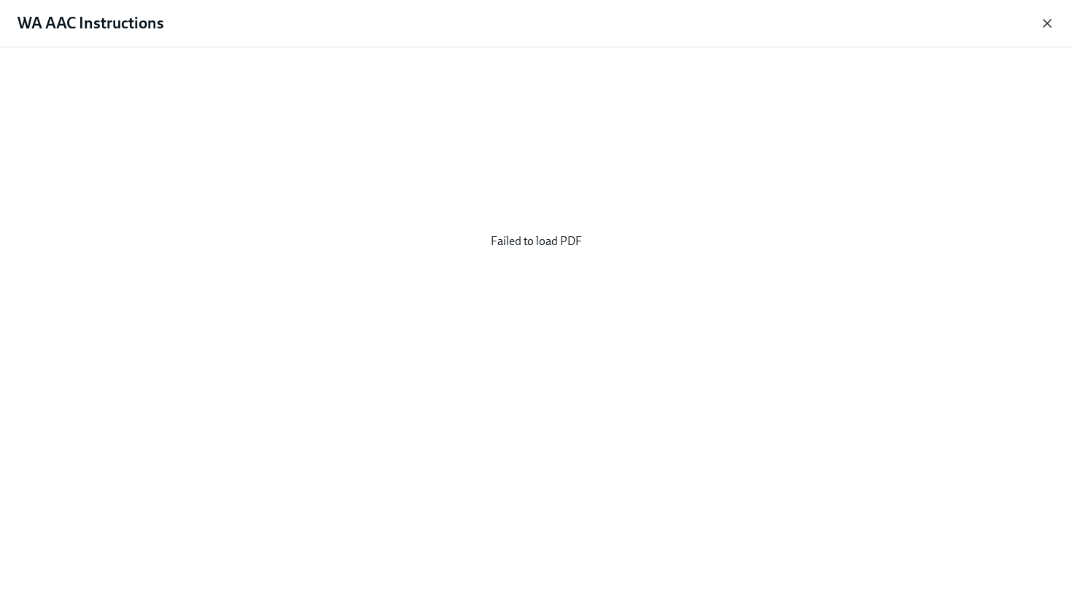
click at [1046, 23] on icon "button" at bounding box center [1047, 23] width 7 height 7
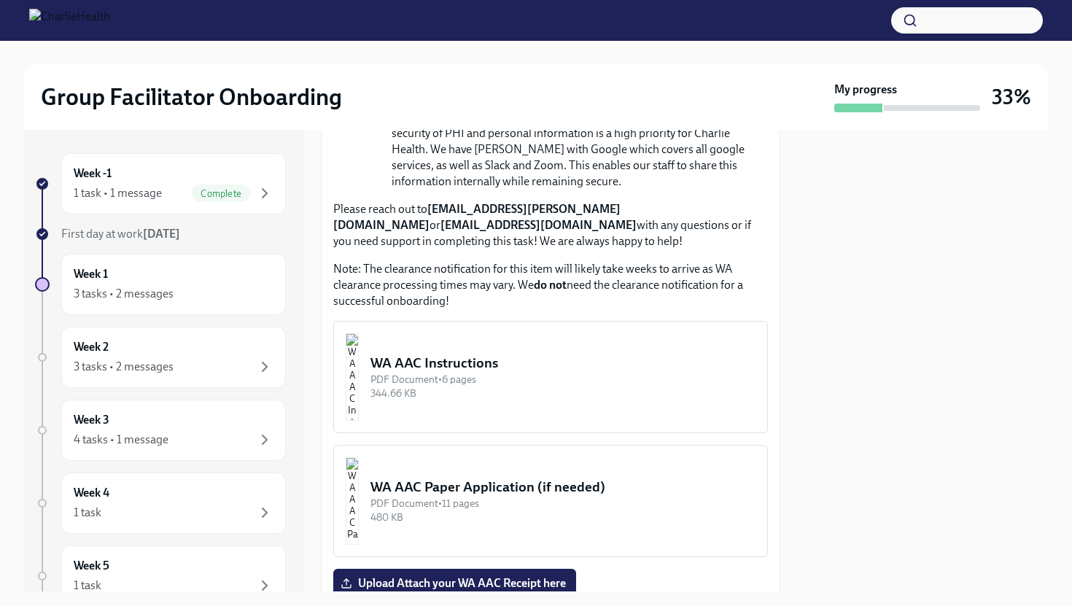
scroll to position [1214, 0]
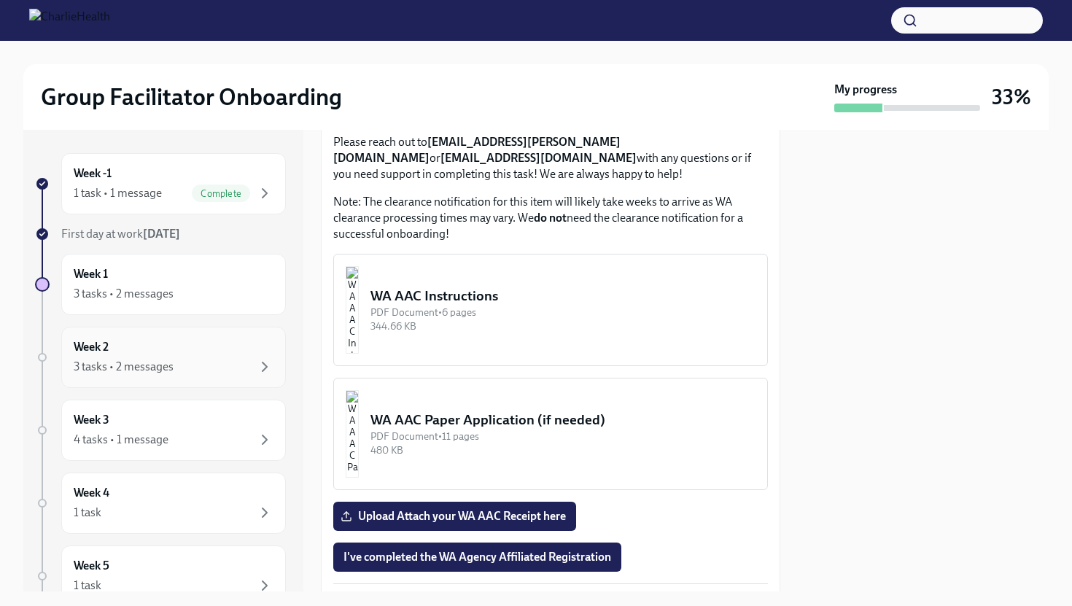
click at [212, 368] on div "3 tasks • 2 messages" at bounding box center [174, 367] width 200 height 18
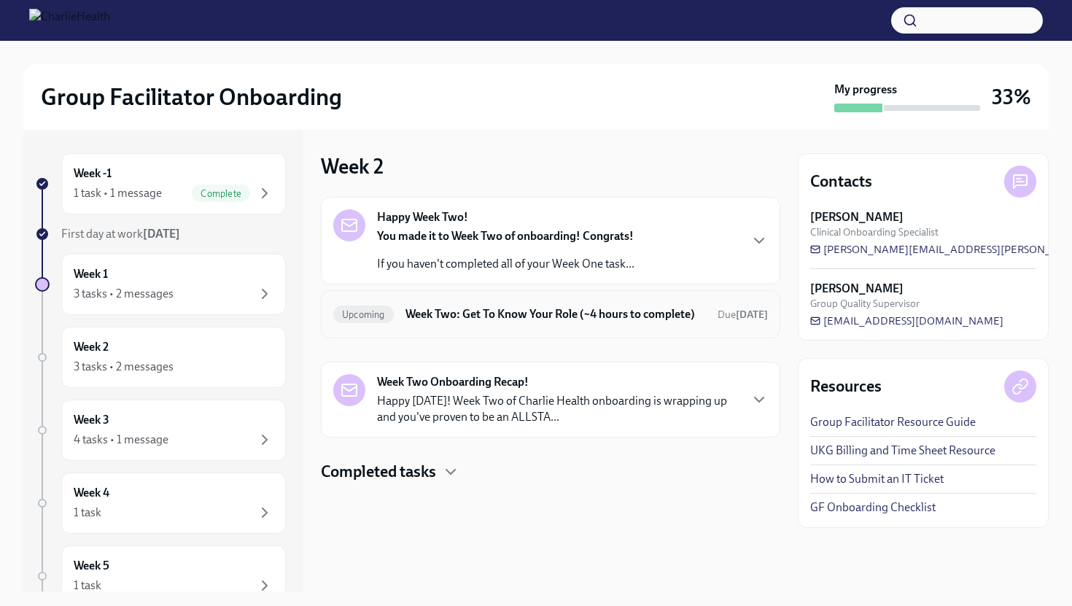
click at [462, 322] on h6 "Week Two: Get To Know Your Role (~4 hours to complete)" at bounding box center [556, 314] width 301 height 16
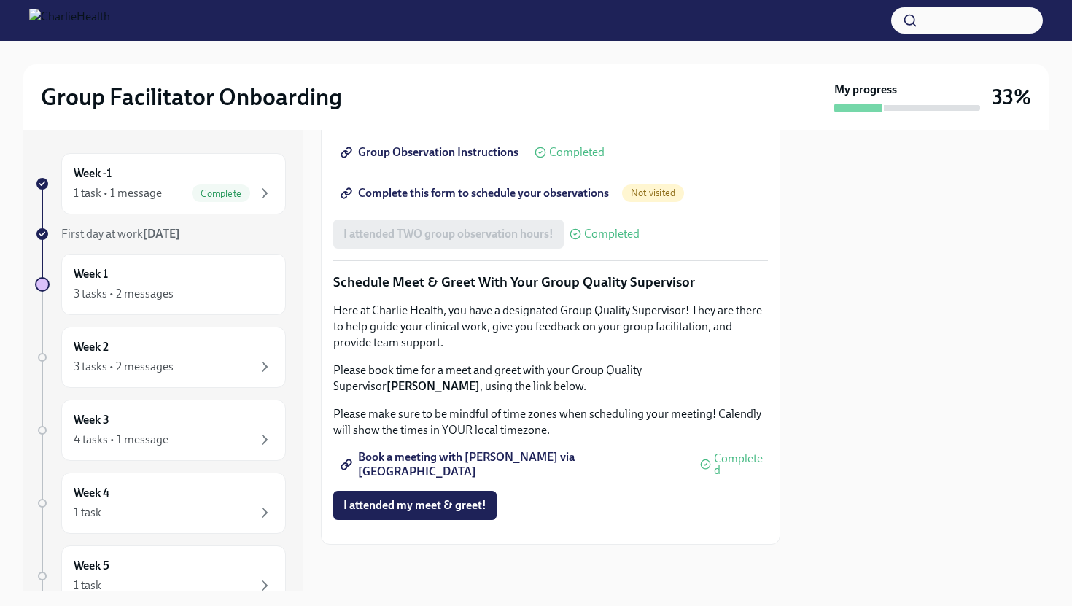
scroll to position [1318, 0]
click at [451, 208] on link "Complete this form to schedule your observations" at bounding box center [476, 193] width 286 height 29
click at [222, 429] on div "Week 3 4 tasks • 1 message" at bounding box center [174, 430] width 200 height 36
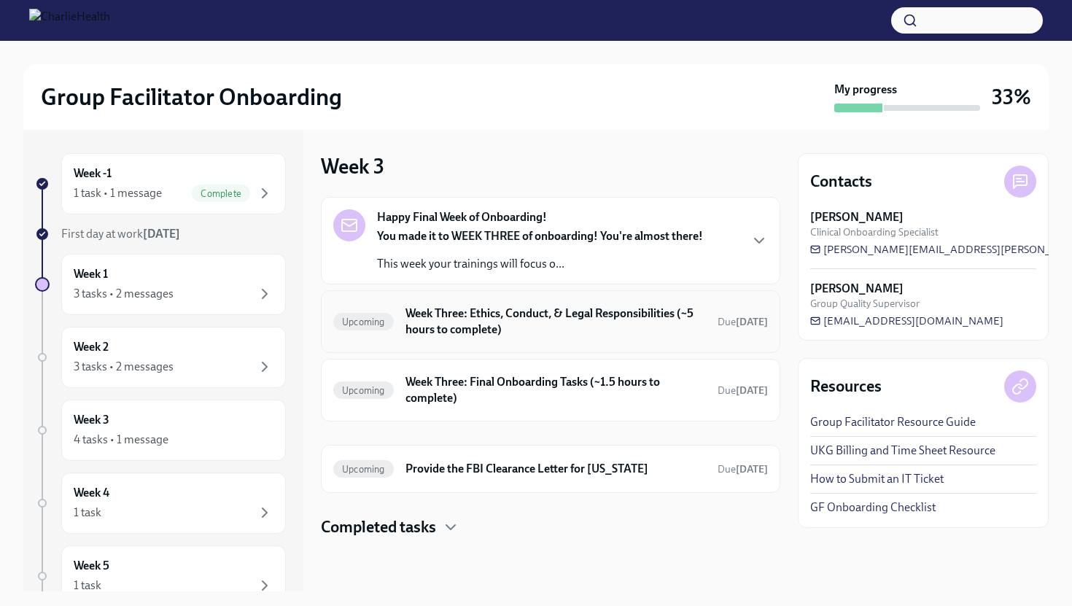
click at [457, 317] on h6 "Week Three: Ethics, Conduct, & Legal Responsibilities (~5 hours to complete)" at bounding box center [556, 322] width 301 height 32
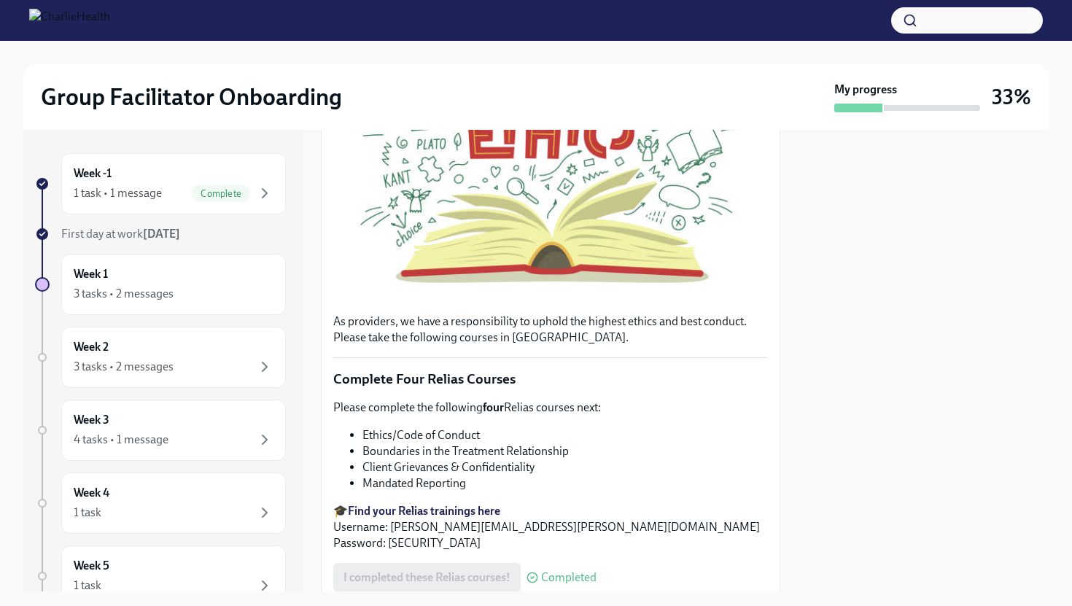
scroll to position [363, 0]
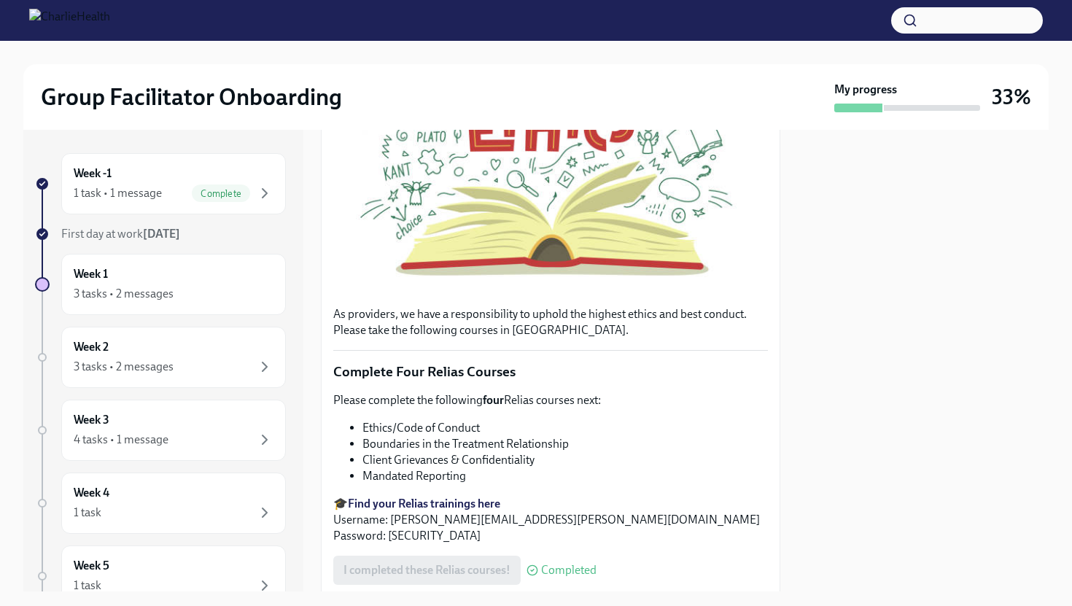
click at [456, 501] on strong "Find your Relias trainings here" at bounding box center [424, 504] width 152 height 14
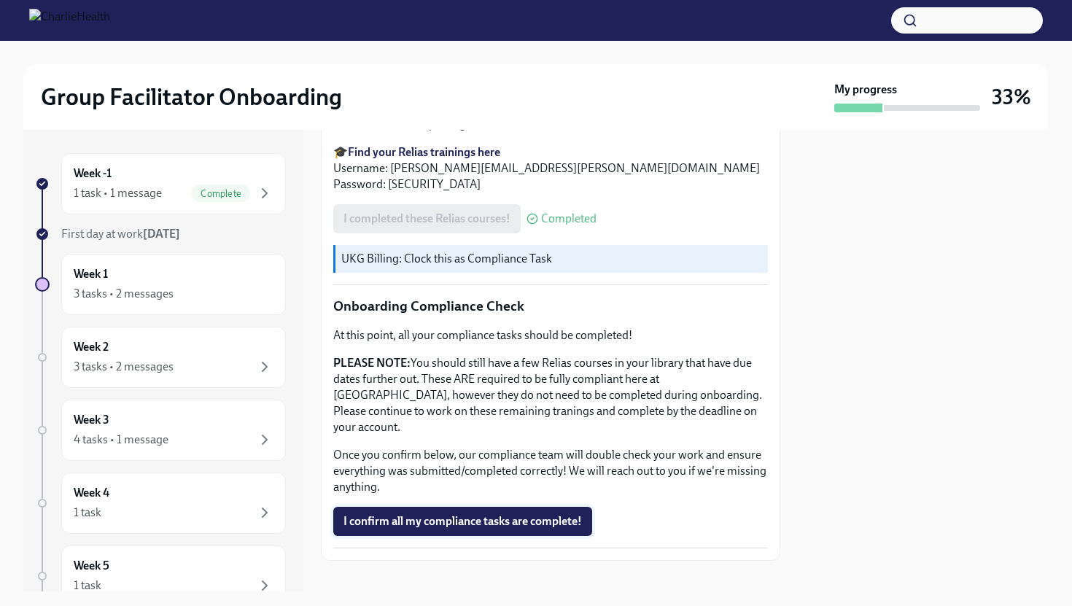
click at [435, 514] on span "I confirm all my compliance tasks are complete!" at bounding box center [463, 521] width 239 height 15
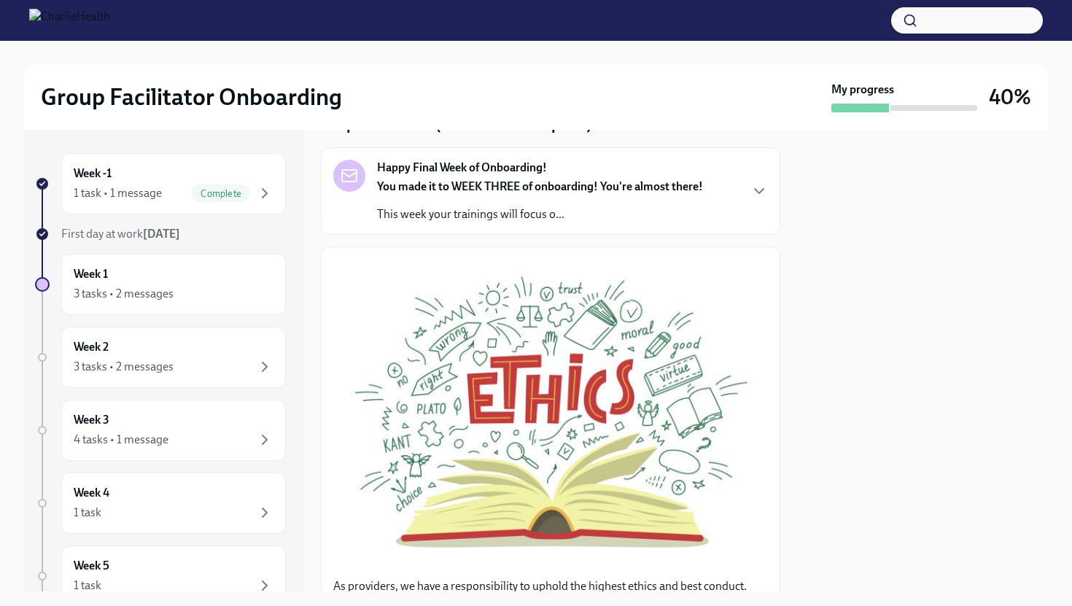
scroll to position [0, 0]
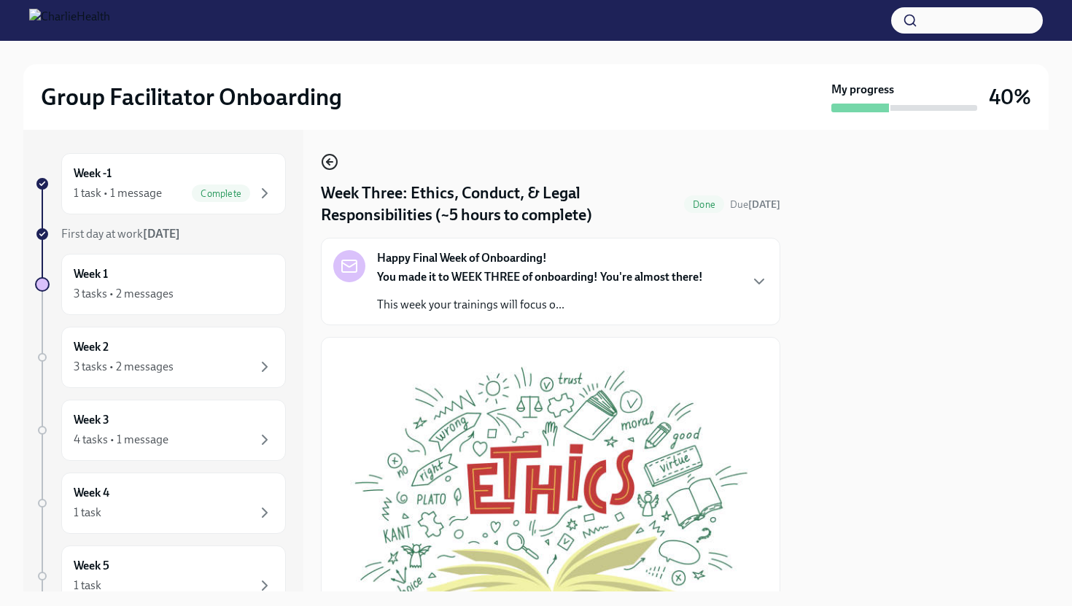
click at [331, 165] on icon "button" at bounding box center [330, 162] width 18 height 18
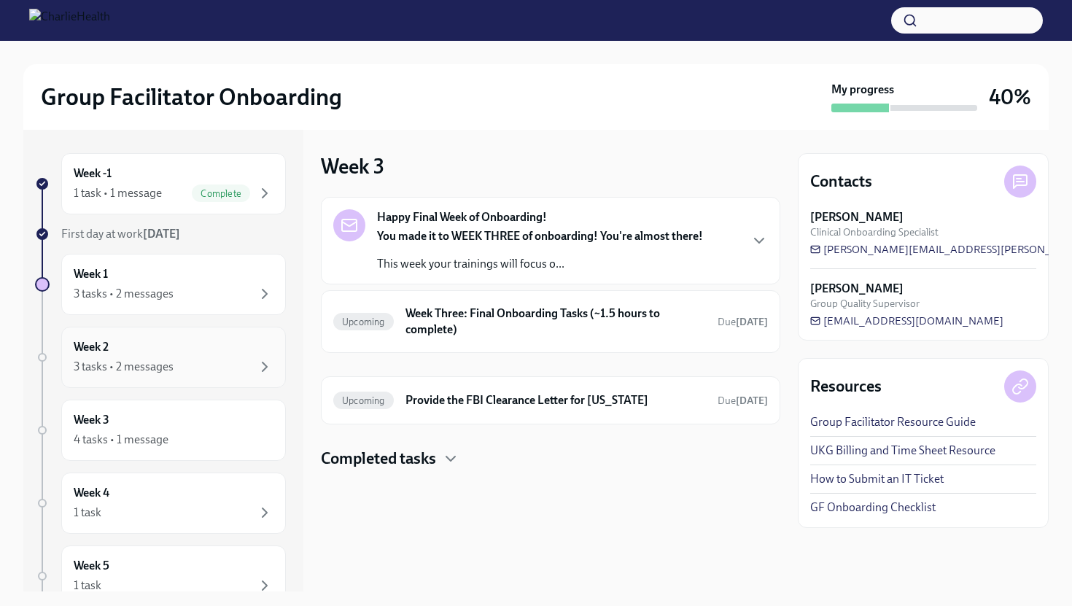
click at [179, 360] on div "3 tasks • 2 messages" at bounding box center [174, 367] width 200 height 18
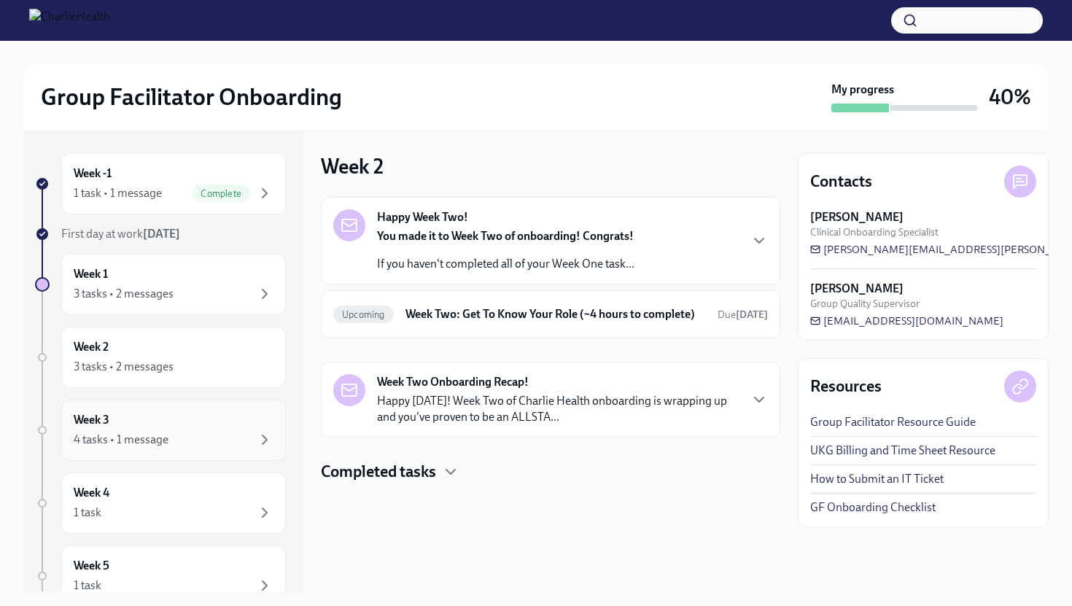
click at [177, 422] on div "Week 3 4 tasks • 1 message" at bounding box center [174, 430] width 200 height 36
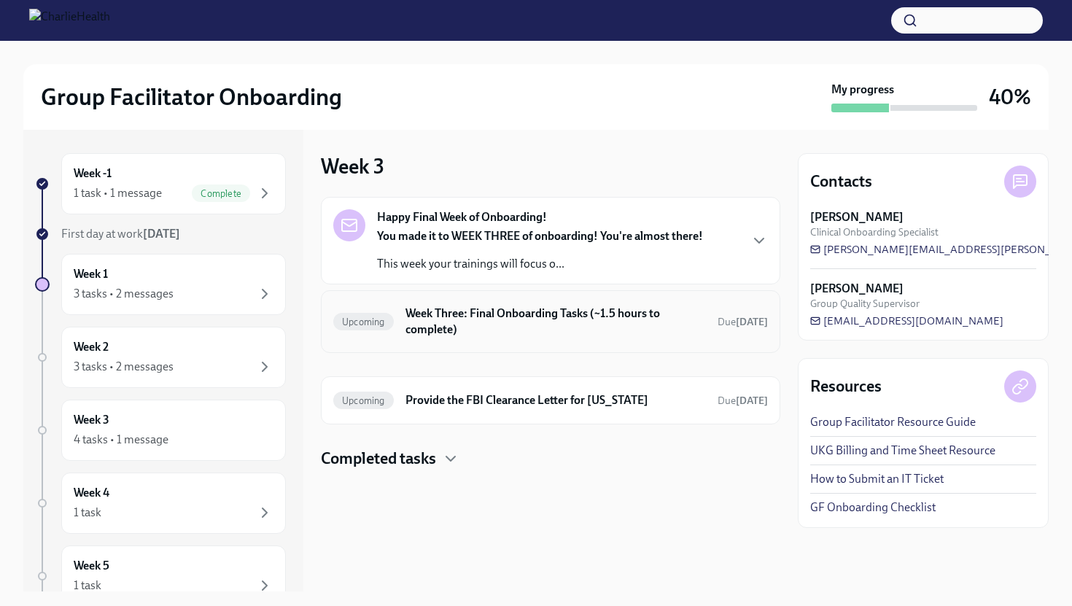
click at [479, 320] on h6 "Week Three: Final Onboarding Tasks (~1.5 hours to complete)" at bounding box center [556, 322] width 301 height 32
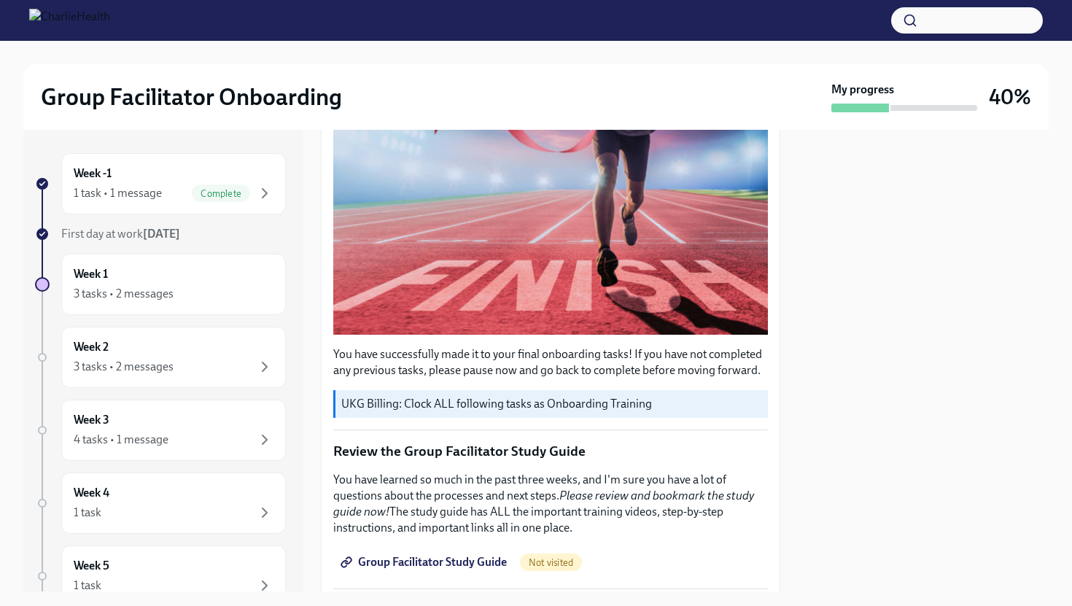
scroll to position [360, 0]
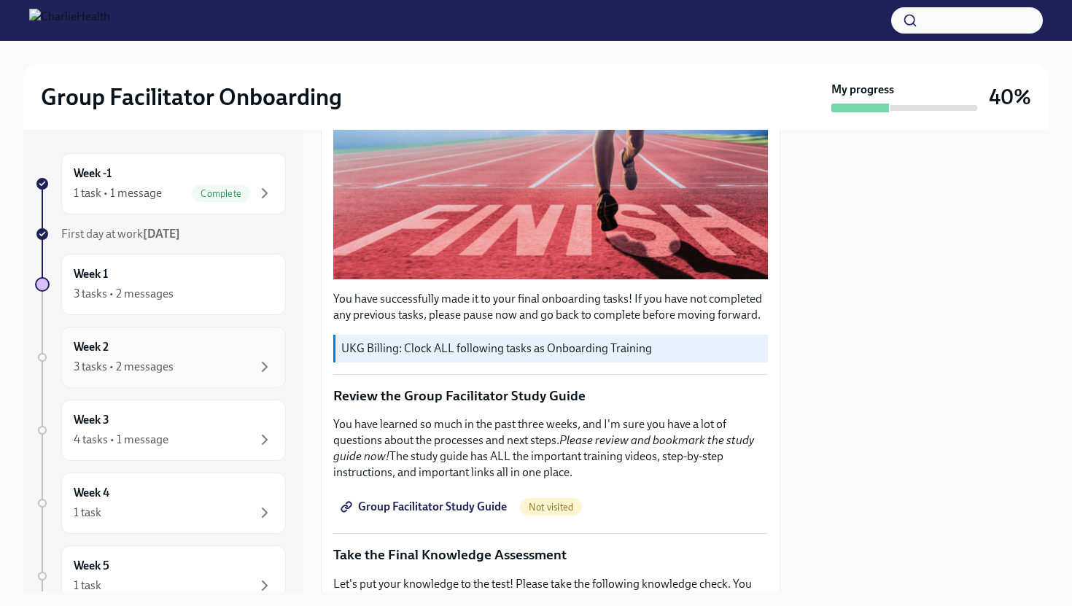
click at [171, 363] on div "3 tasks • 2 messages" at bounding box center [124, 367] width 100 height 16
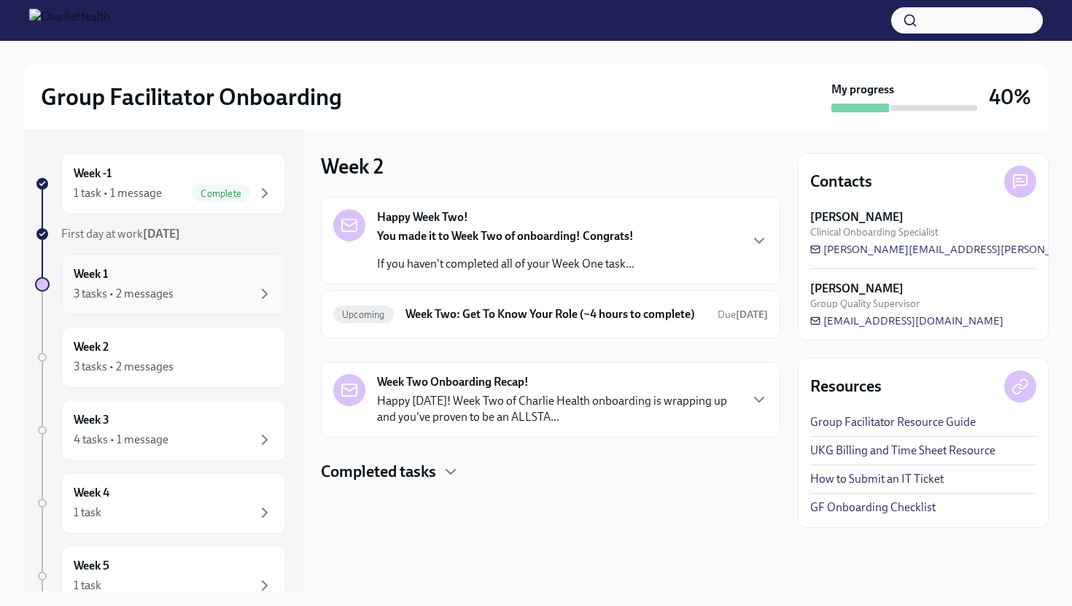
click at [229, 288] on div "3 tasks • 2 messages" at bounding box center [174, 294] width 200 height 18
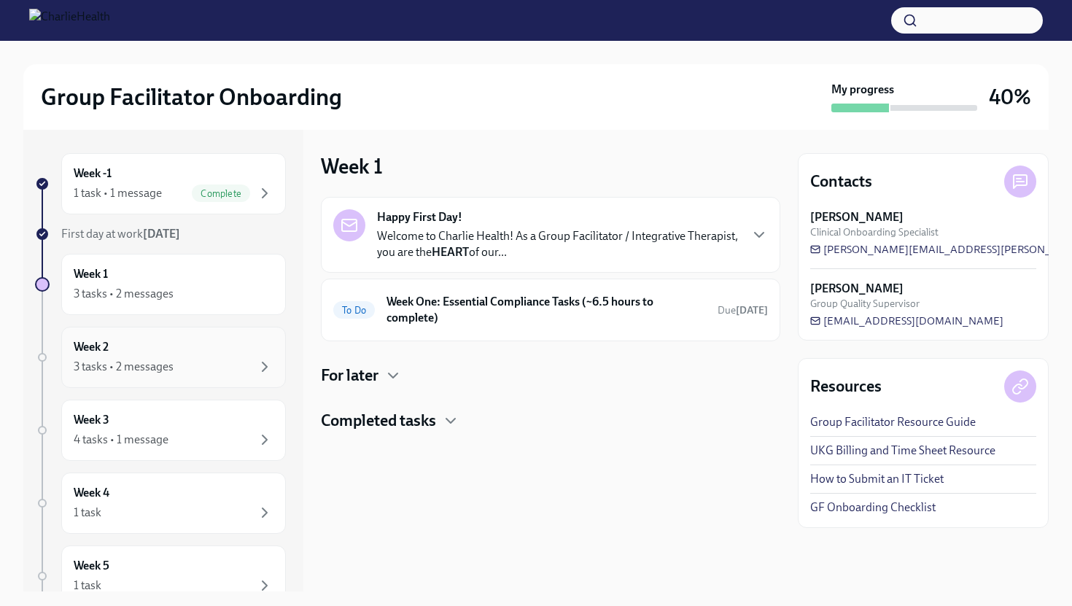
click at [208, 387] on div "Week 2 3 tasks • 2 messages" at bounding box center [173, 357] width 225 height 61
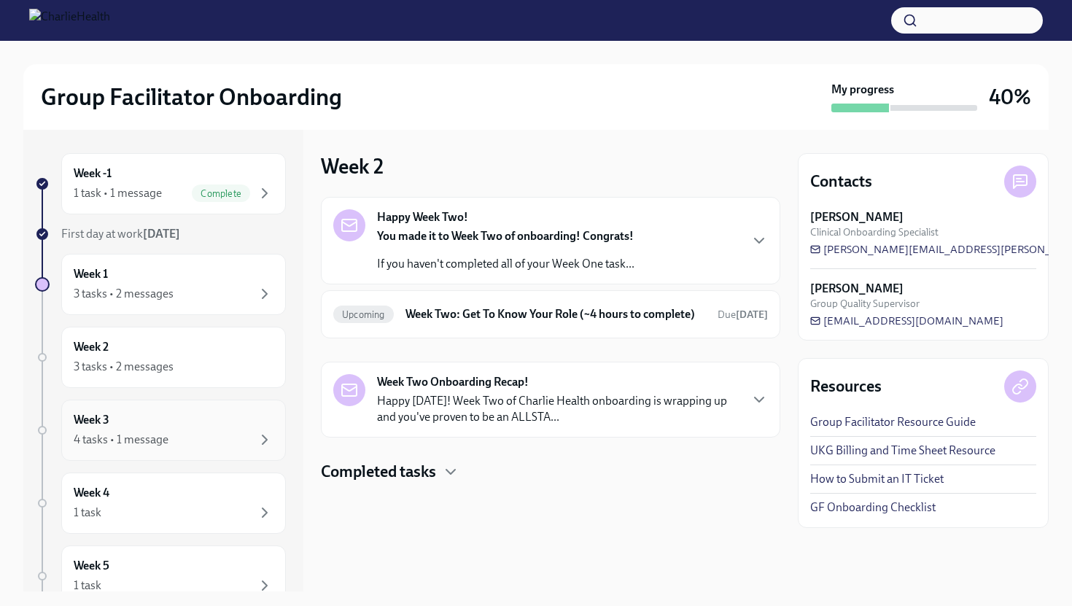
click at [204, 427] on div "Week 3 4 tasks • 1 message" at bounding box center [174, 430] width 200 height 36
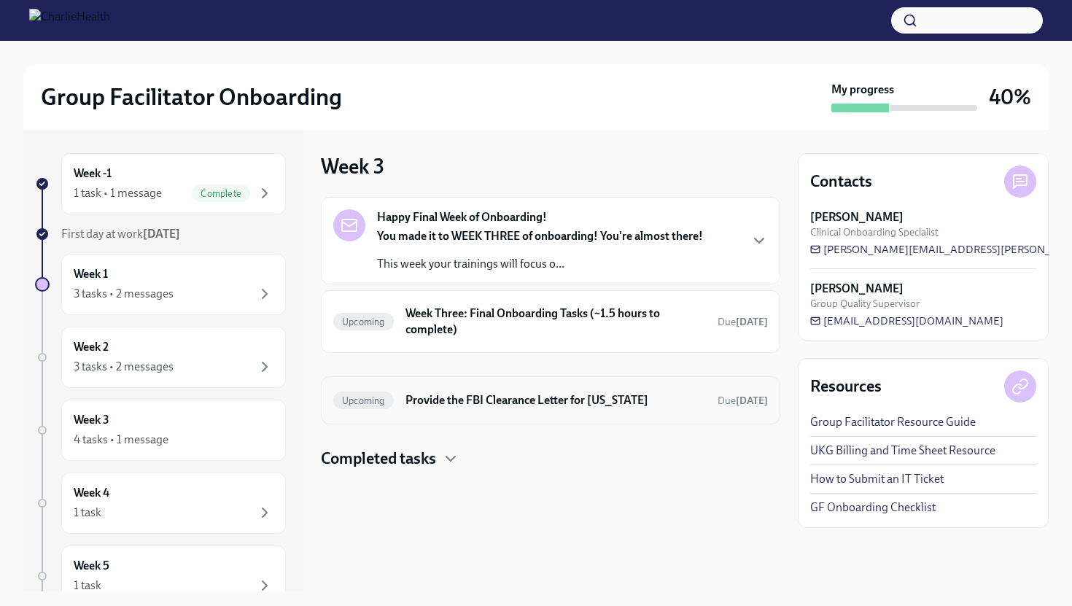
click at [474, 402] on h6 "Provide the FBI Clearance Letter for [US_STATE]" at bounding box center [556, 400] width 301 height 16
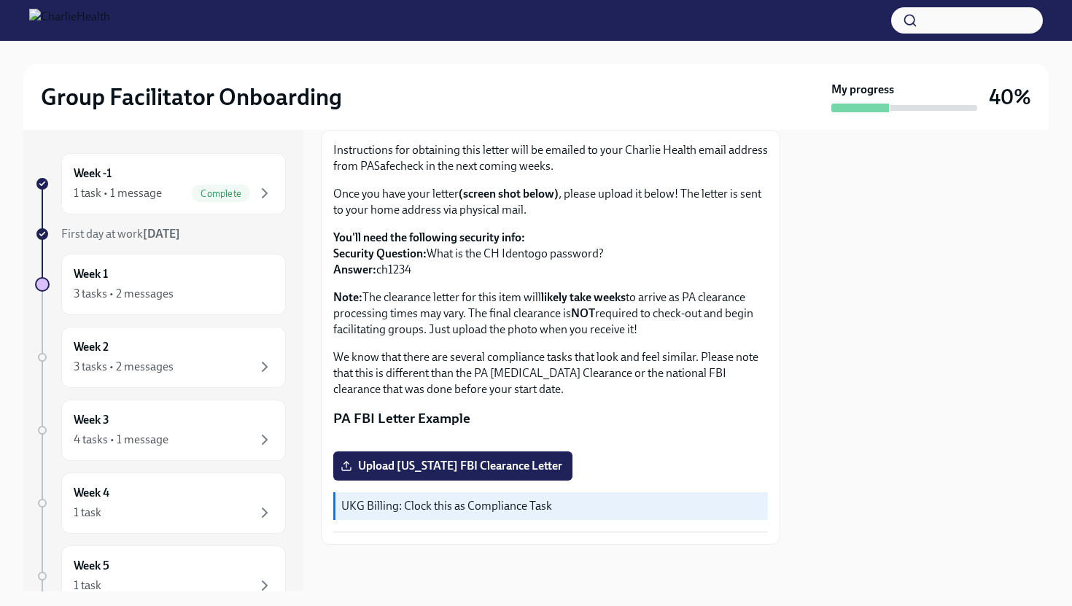
scroll to position [253, 0]
click at [183, 423] on div "Week 3 4 tasks • 1 message" at bounding box center [174, 430] width 200 height 36
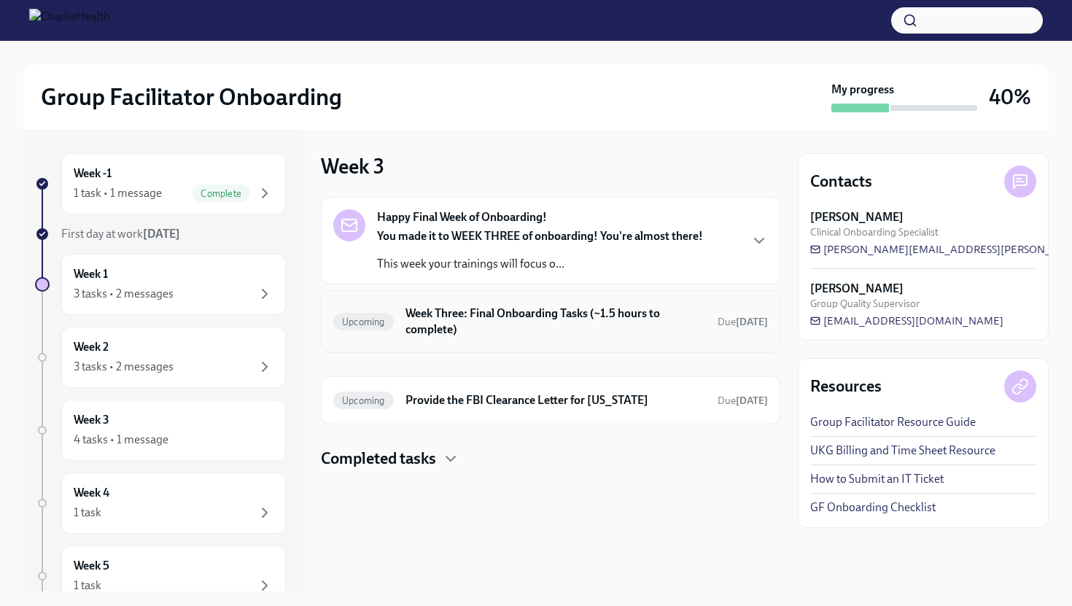
click at [438, 338] on div "Upcoming Week Three: Final Onboarding Tasks (~1.5 hours to complete) Due [DATE]" at bounding box center [550, 322] width 435 height 38
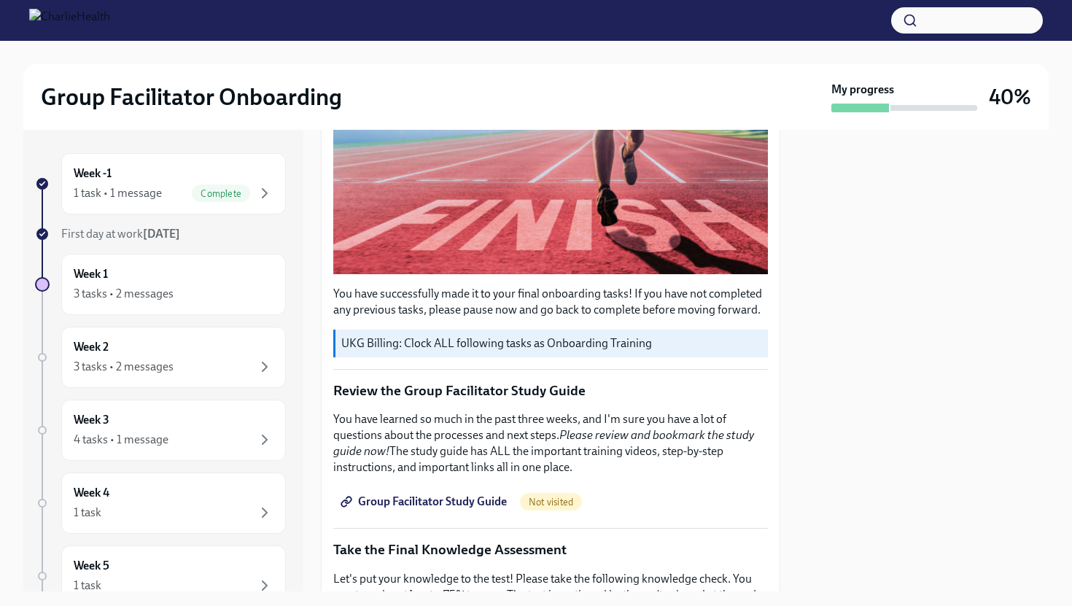
scroll to position [370, 0]
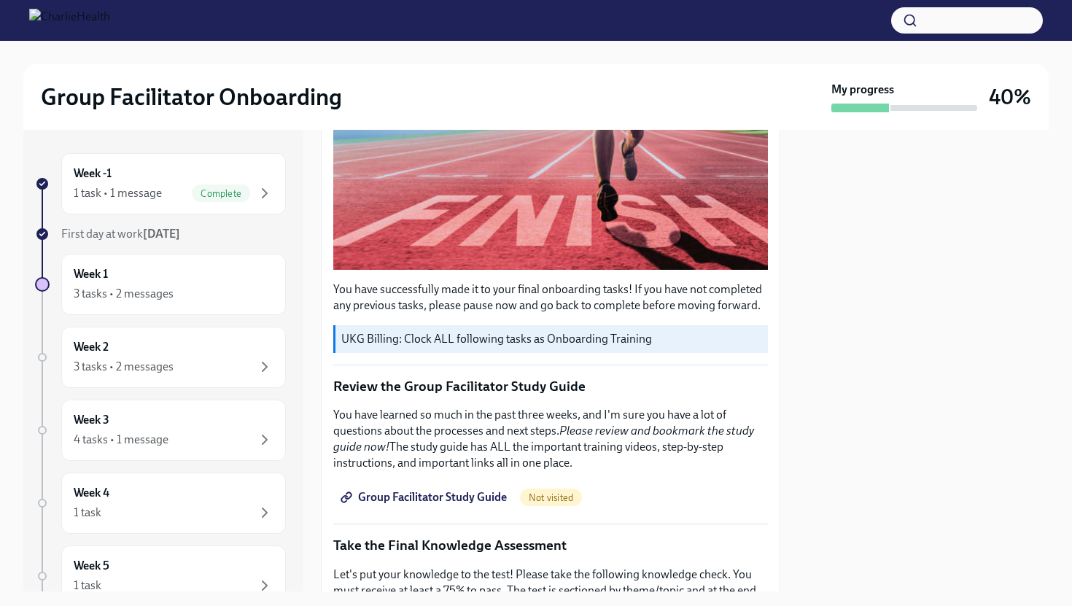
click at [423, 491] on span "Group Facilitator Study Guide" at bounding box center [425, 497] width 163 height 15
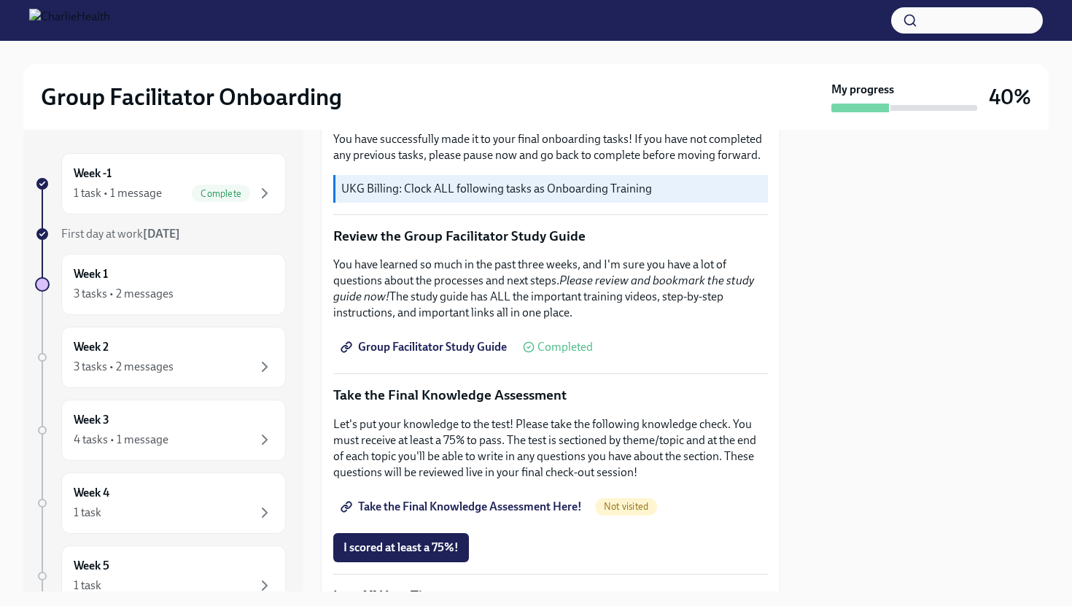
scroll to position [566, 0]
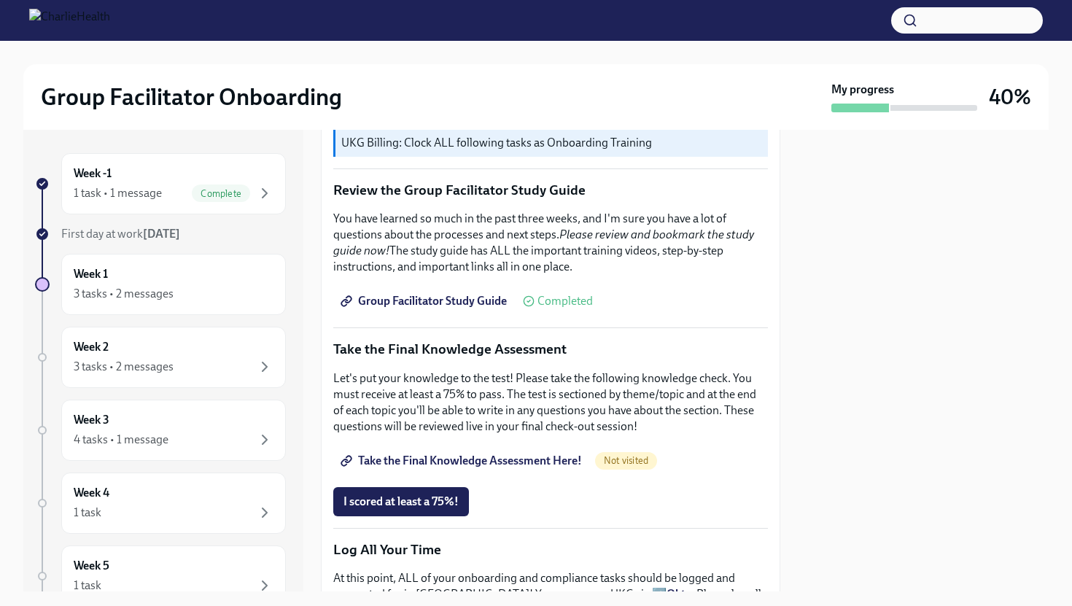
click at [403, 462] on span "Take the Final Knowledge Assessment Here!" at bounding box center [463, 461] width 239 height 15
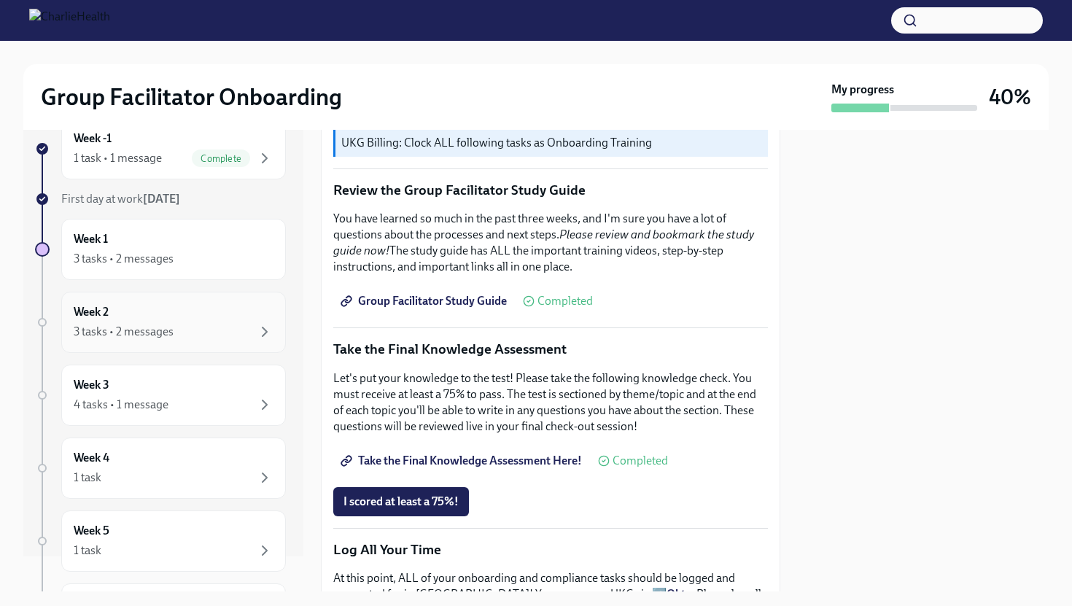
scroll to position [37, 0]
click at [392, 492] on button "I scored at least a 75%!" at bounding box center [401, 501] width 136 height 29
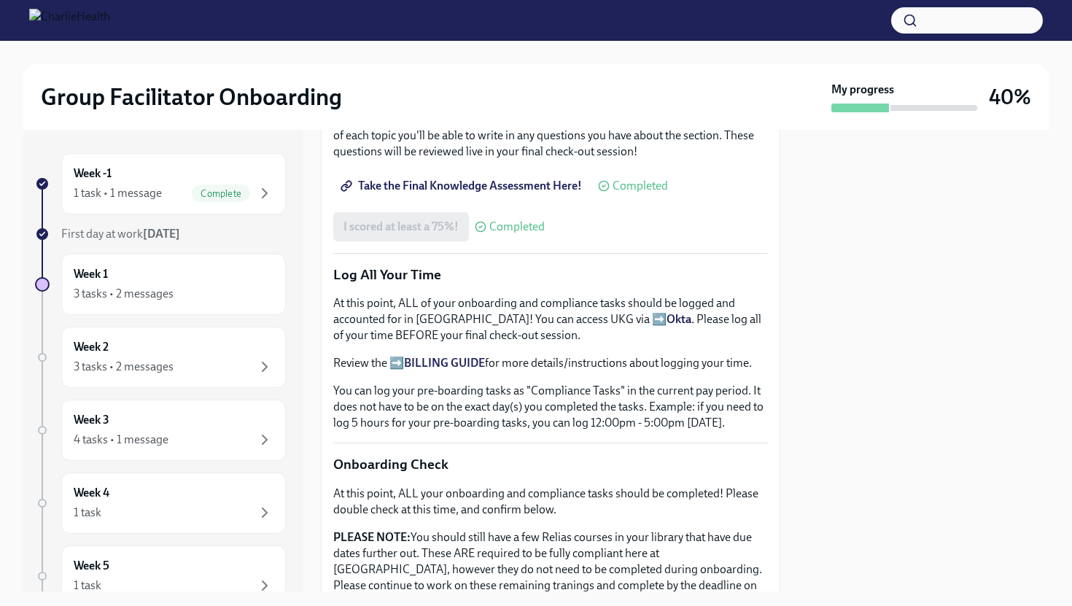
scroll to position [824, 0]
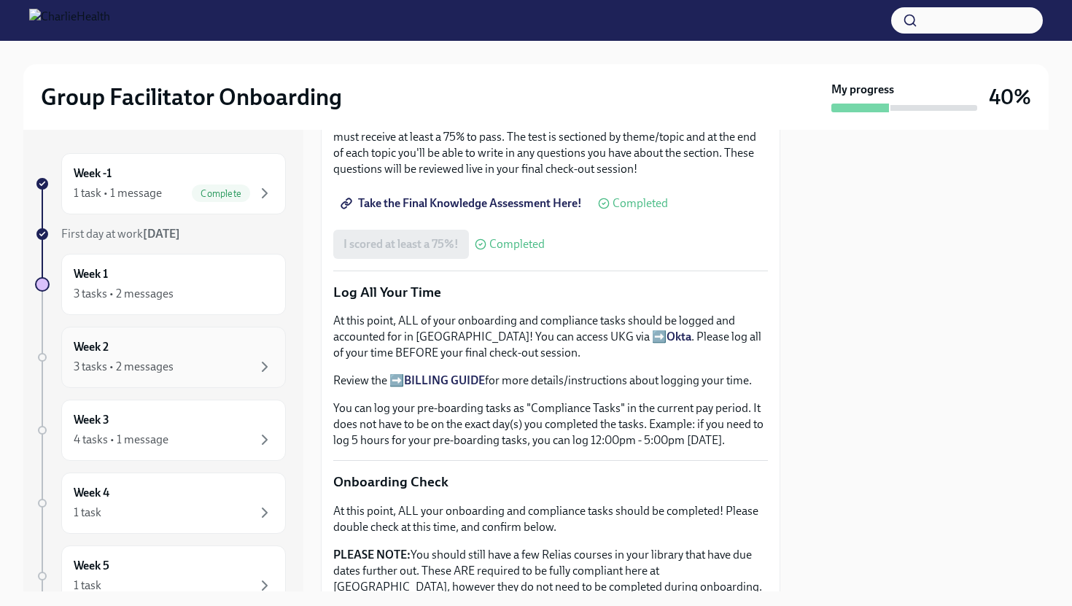
click at [190, 366] on div "3 tasks • 2 messages" at bounding box center [174, 367] width 200 height 18
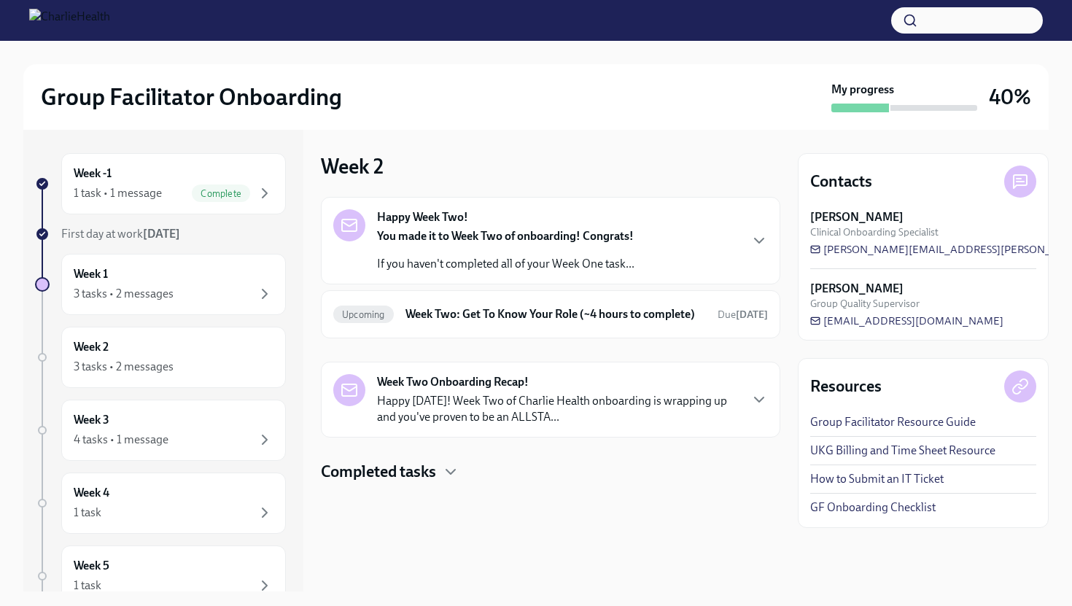
click at [449, 417] on p "Happy [DATE]! Week Two of Charlie Health onboarding is wrapping up and you've p…" at bounding box center [558, 409] width 362 height 32
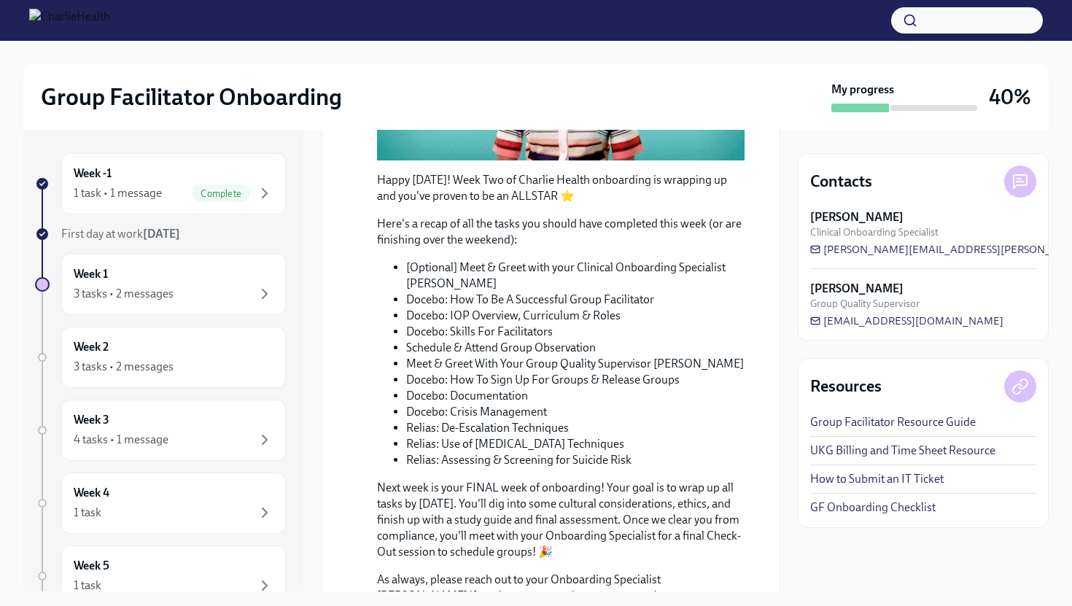
scroll to position [615, 0]
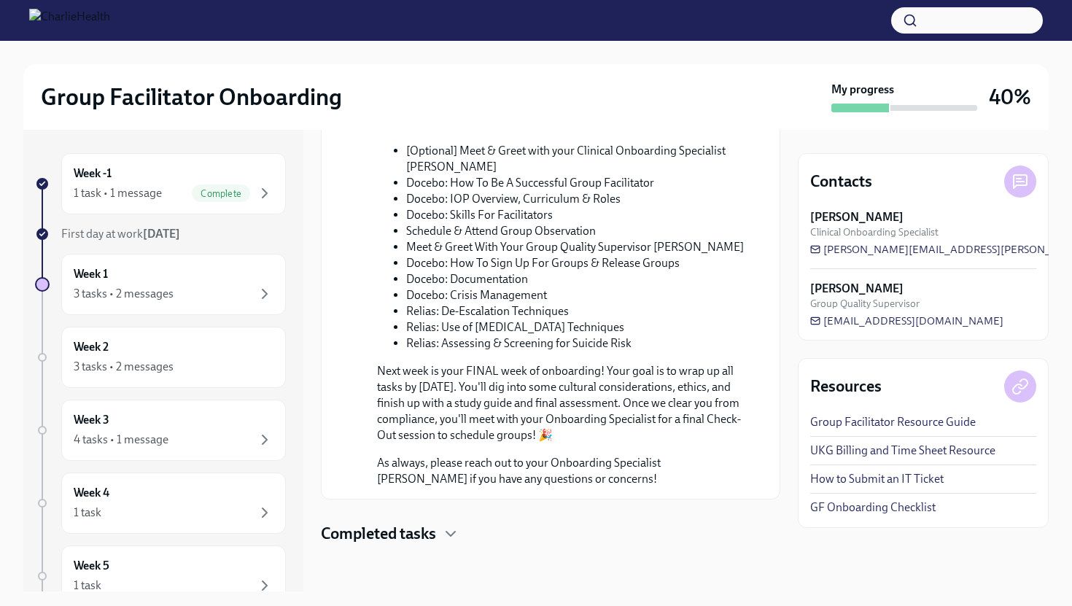
click at [415, 554] on div at bounding box center [551, 568] width 460 height 47
click at [415, 543] on h4 "Completed tasks" at bounding box center [378, 534] width 115 height 22
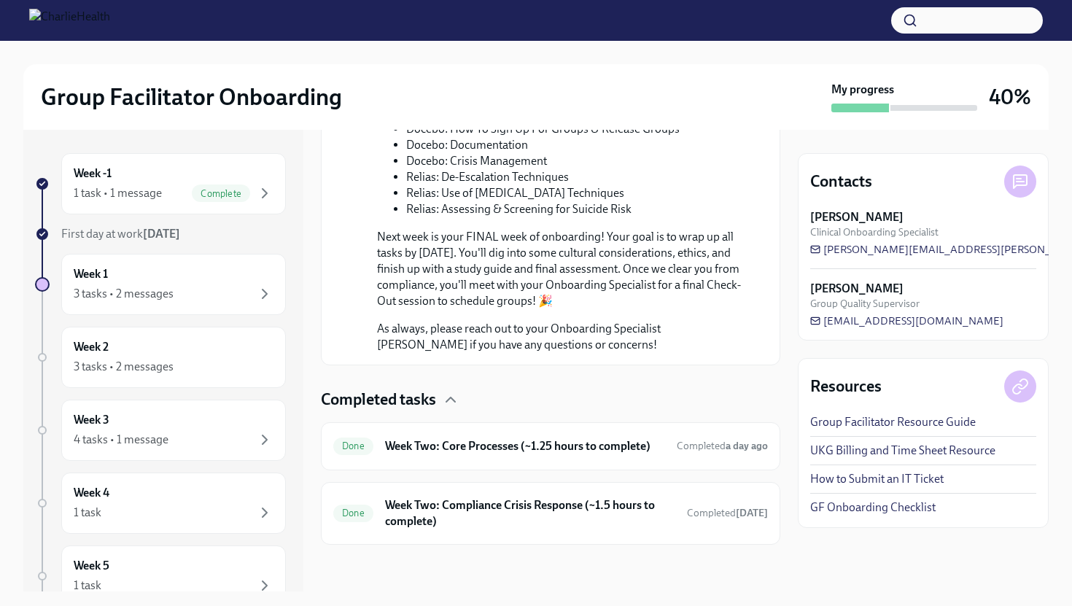
scroll to position [0, 0]
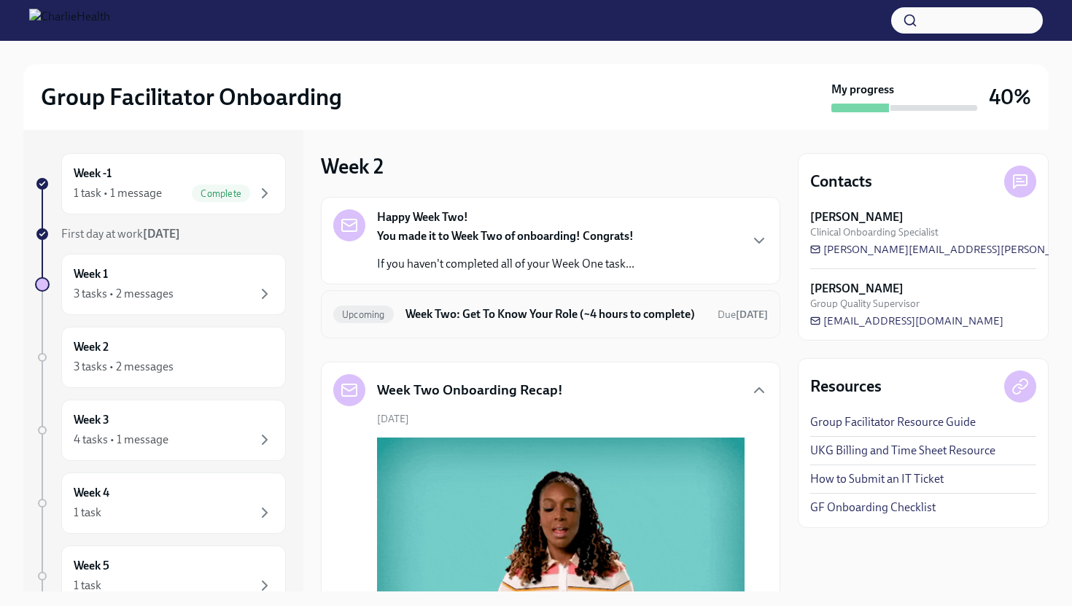
click at [452, 322] on h6 "Week Two: Get To Know Your Role (~4 hours to complete)" at bounding box center [556, 314] width 301 height 16
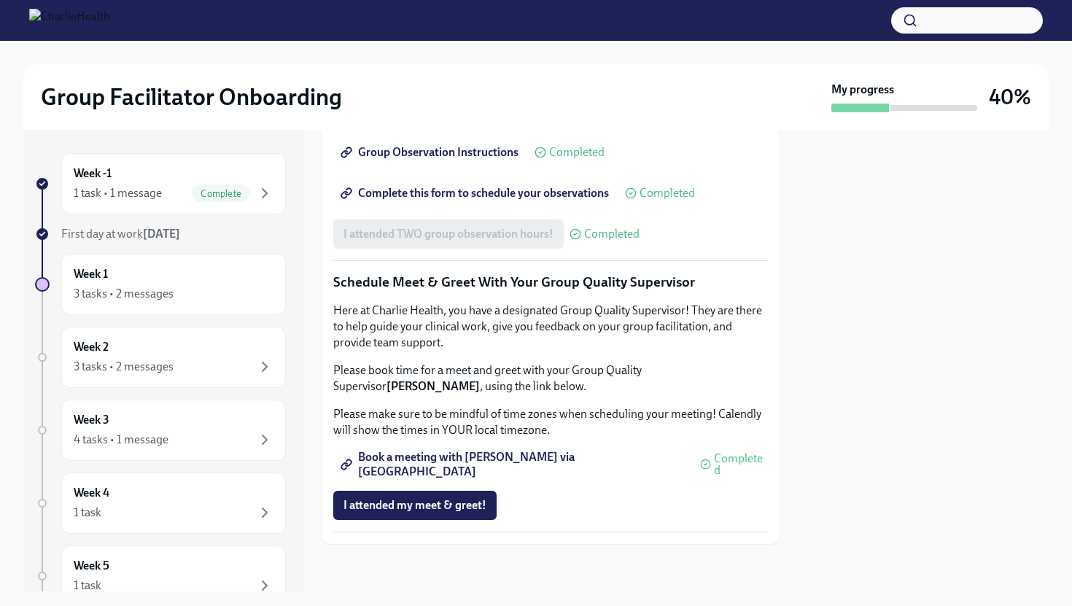
scroll to position [1298, 0]
